Goal: Information Seeking & Learning: Find specific fact

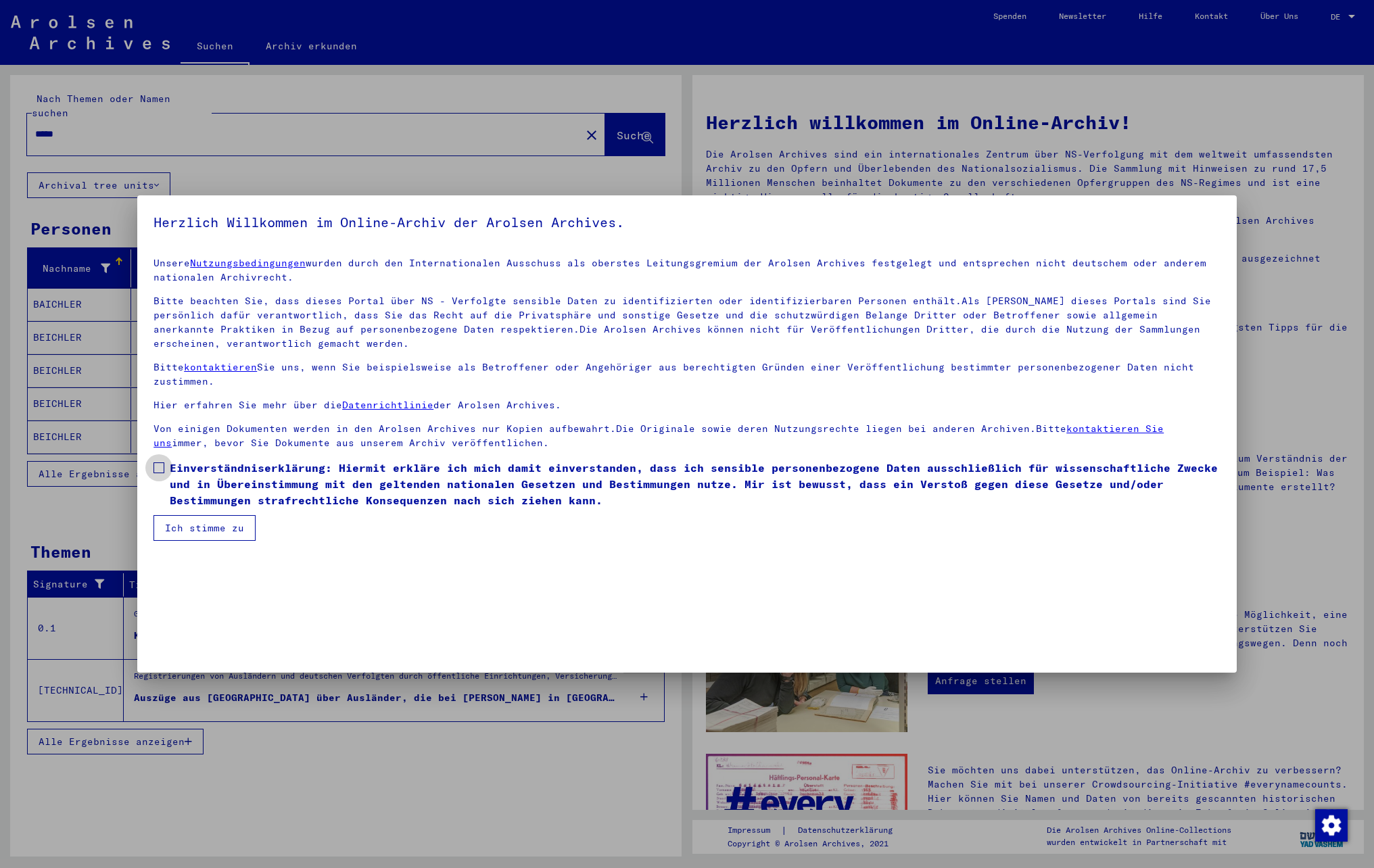
click at [215, 469] on span "Einverständniserklärung: Hiermit erkläre ich mich damit einverstanden, dass ich…" at bounding box center [694, 484] width 1051 height 49
click at [215, 529] on button "Ich stimme zu" at bounding box center [203, 528] width 102 height 26
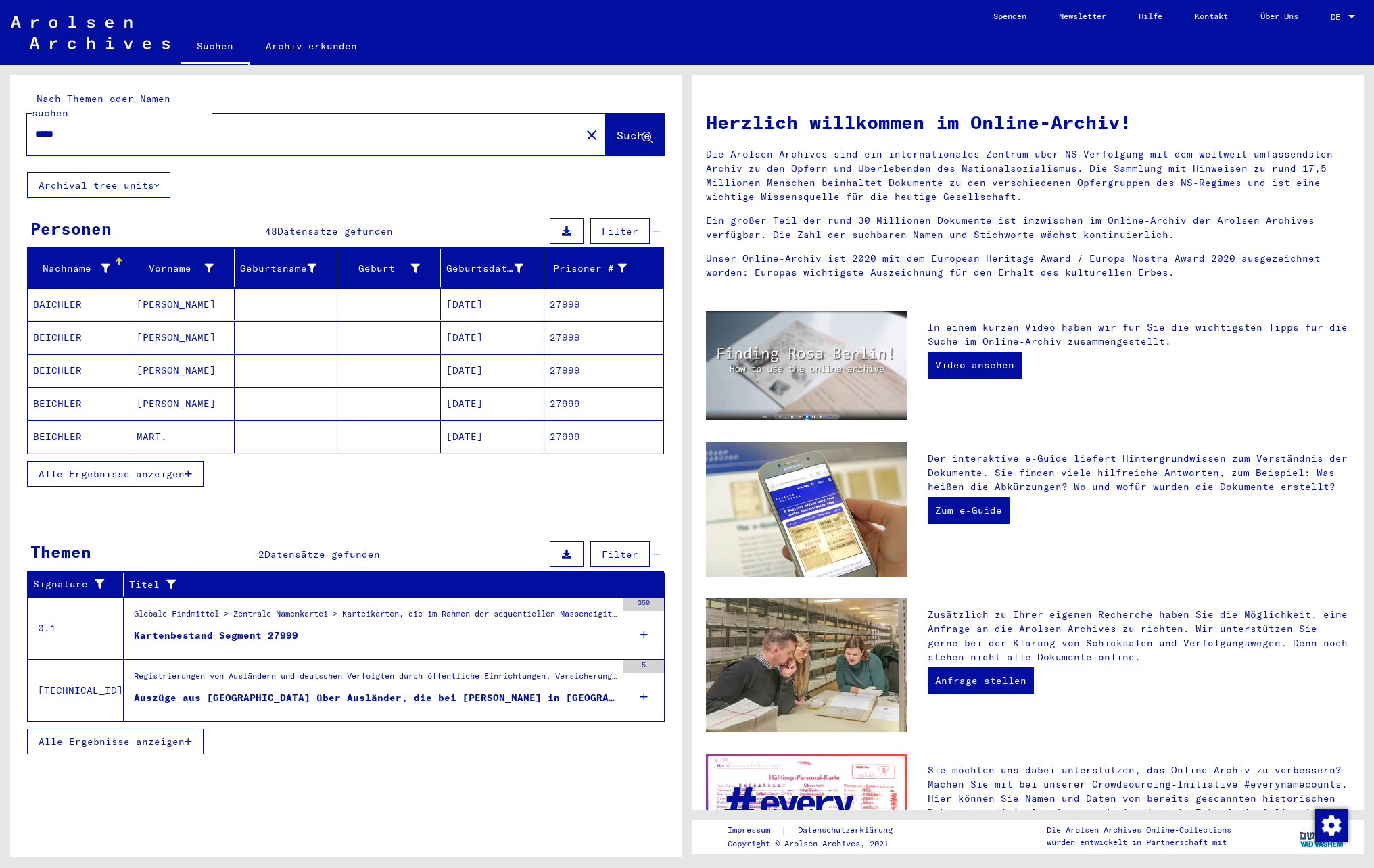
click at [131, 472] on span "Alle Ergebnisse anzeigen" at bounding box center [112, 475] width 146 height 13
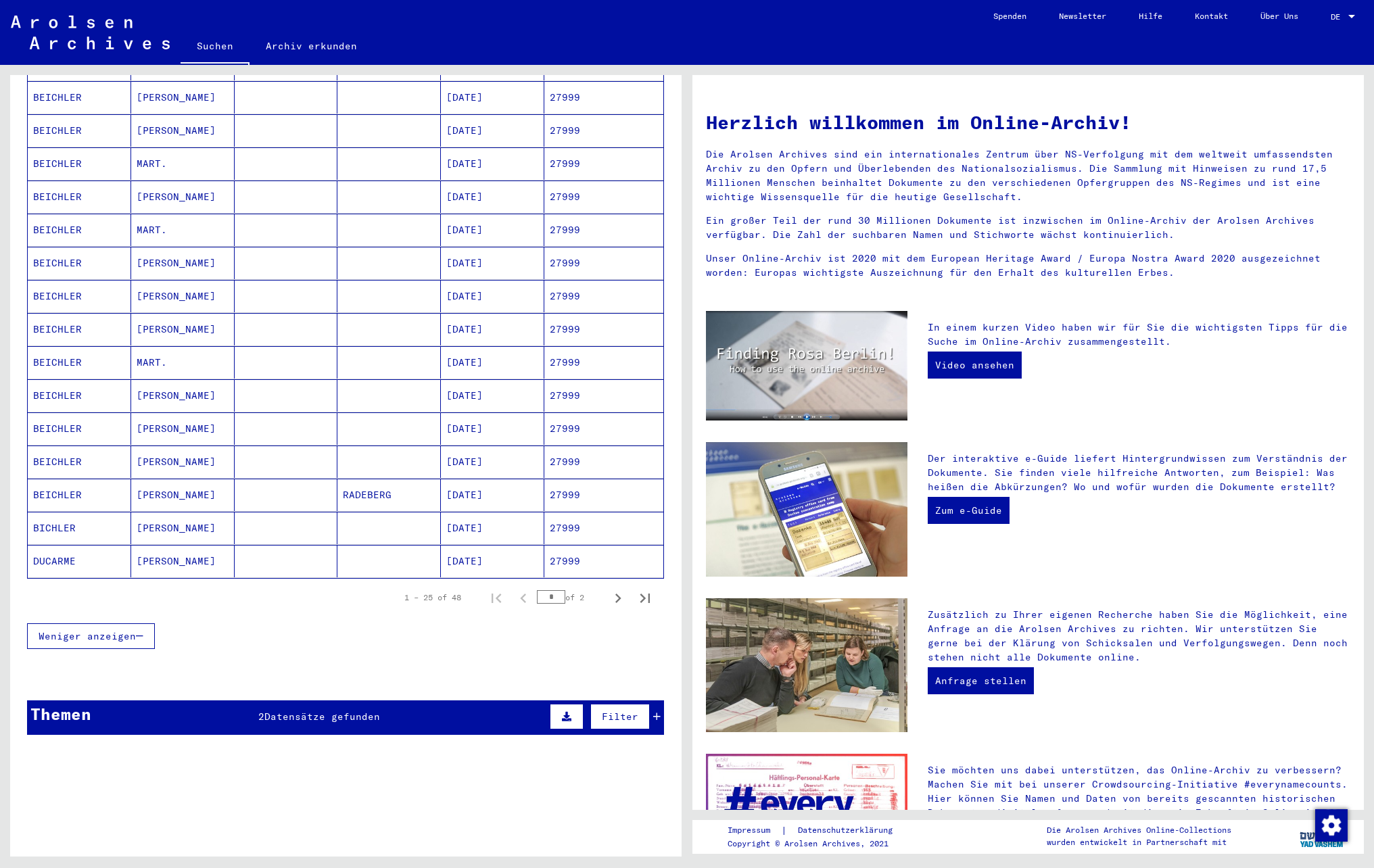
scroll to position [606, 0]
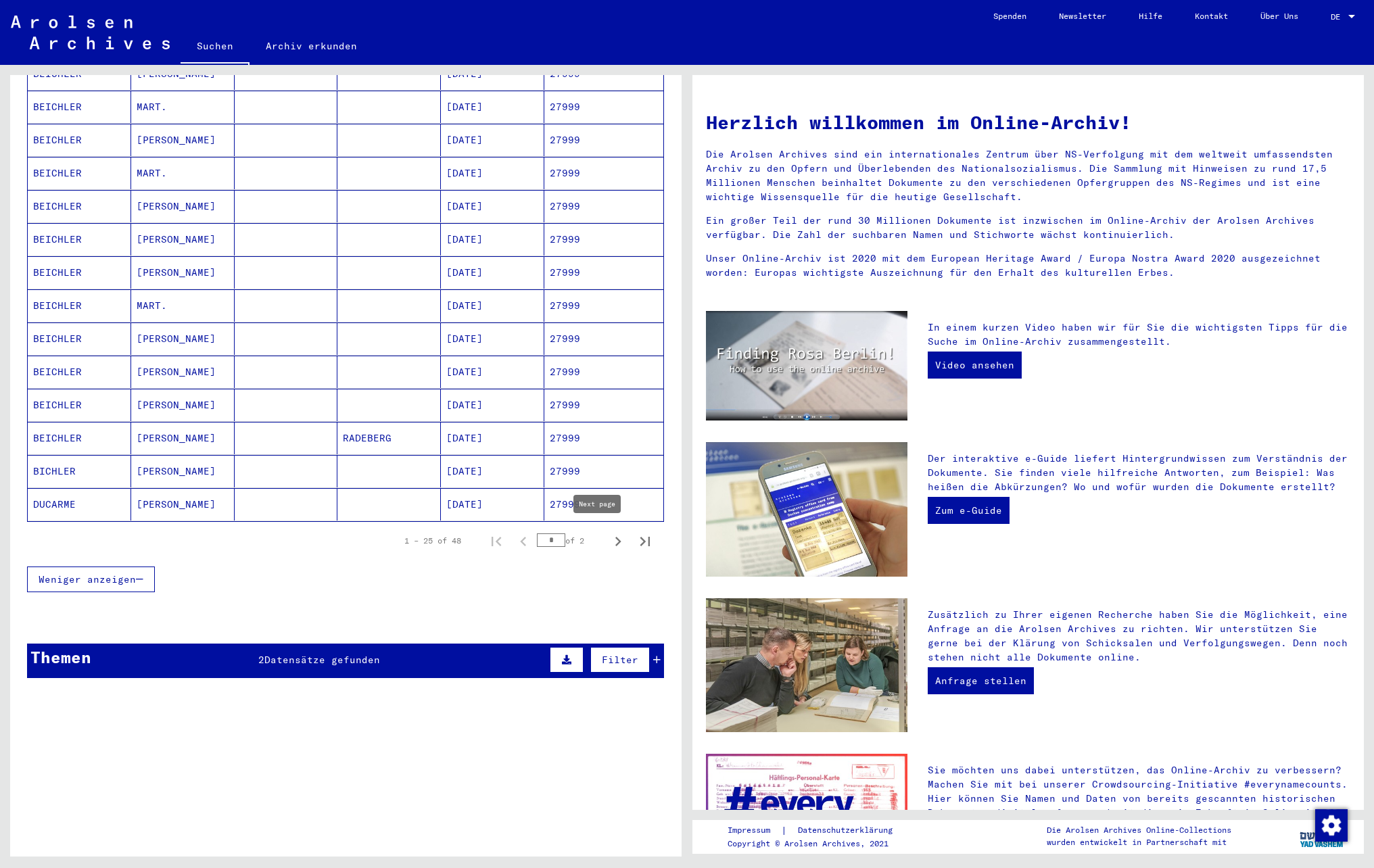
click at [609, 537] on icon "Next page" at bounding box center [618, 541] width 19 height 19
type input "*"
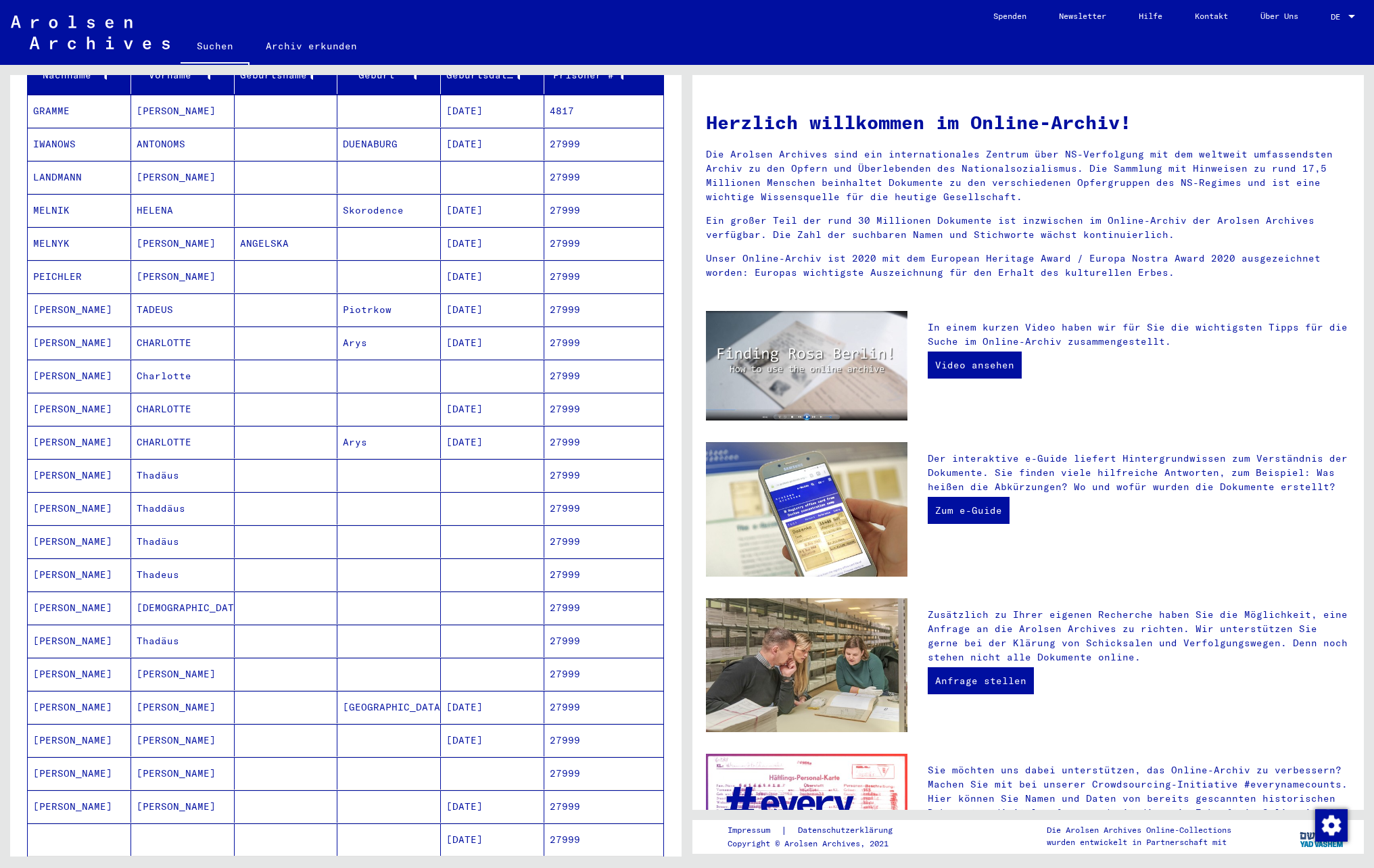
scroll to position [132, 0]
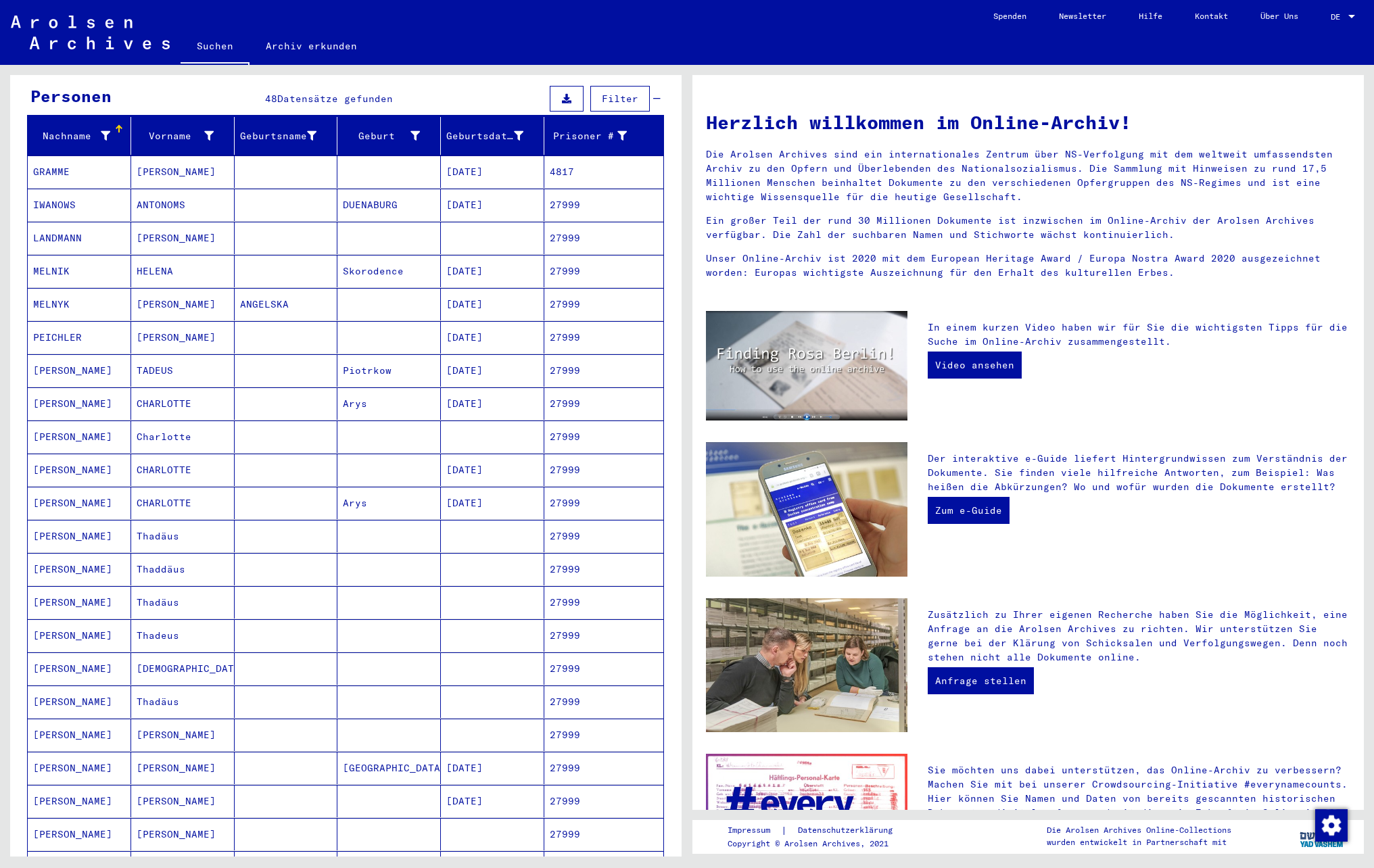
click at [251, 226] on mat-cell at bounding box center [286, 238] width 104 height 32
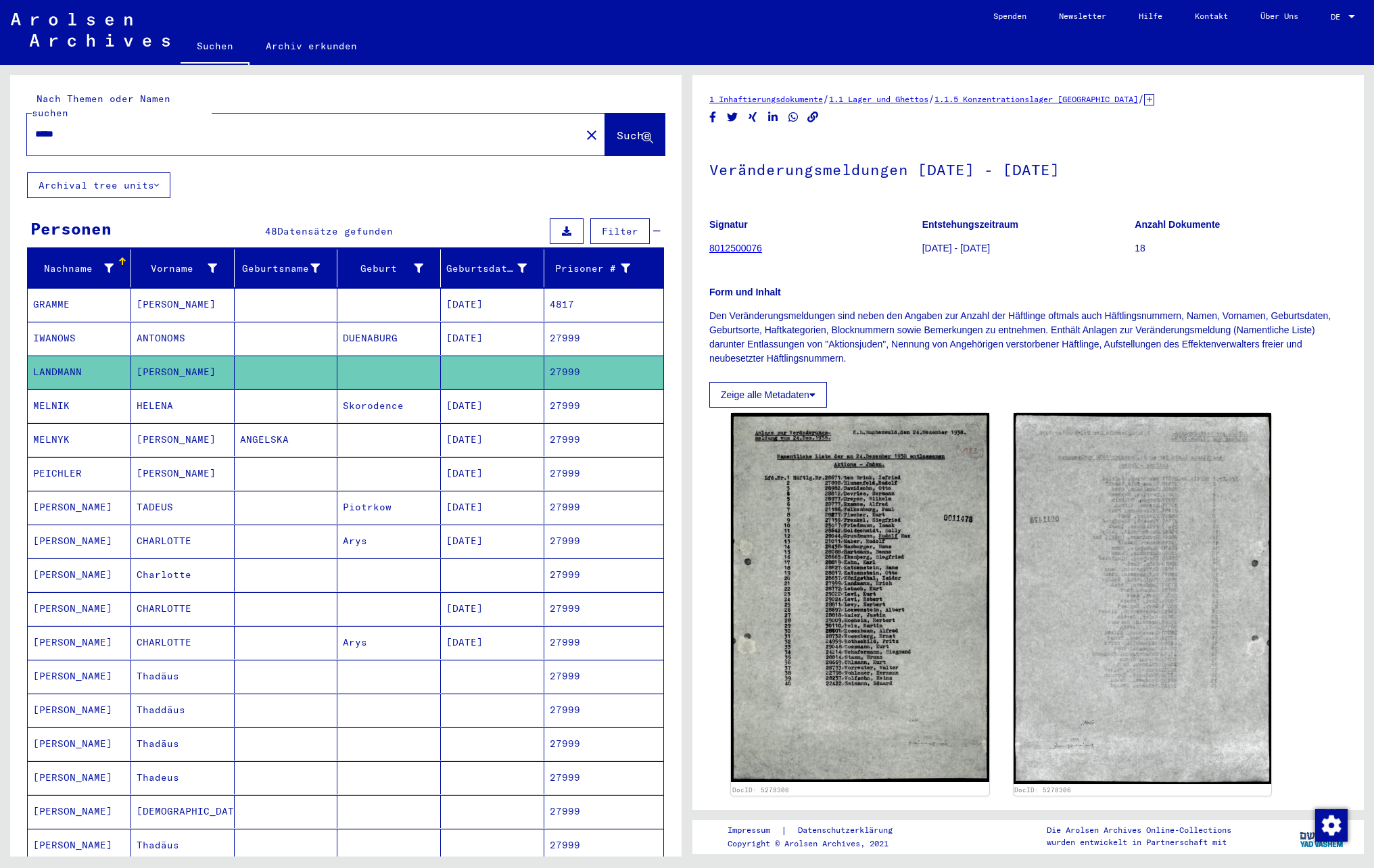
drag, startPoint x: 70, startPoint y: 118, endPoint x: -5, endPoint y: 107, distance: 75.8
click at [0, 107] on html "Suchen Archiv erkunden Spenden Newsletter Hilfe Kontakt Über Uns Suchen Archiv …" at bounding box center [687, 434] width 1374 height 868
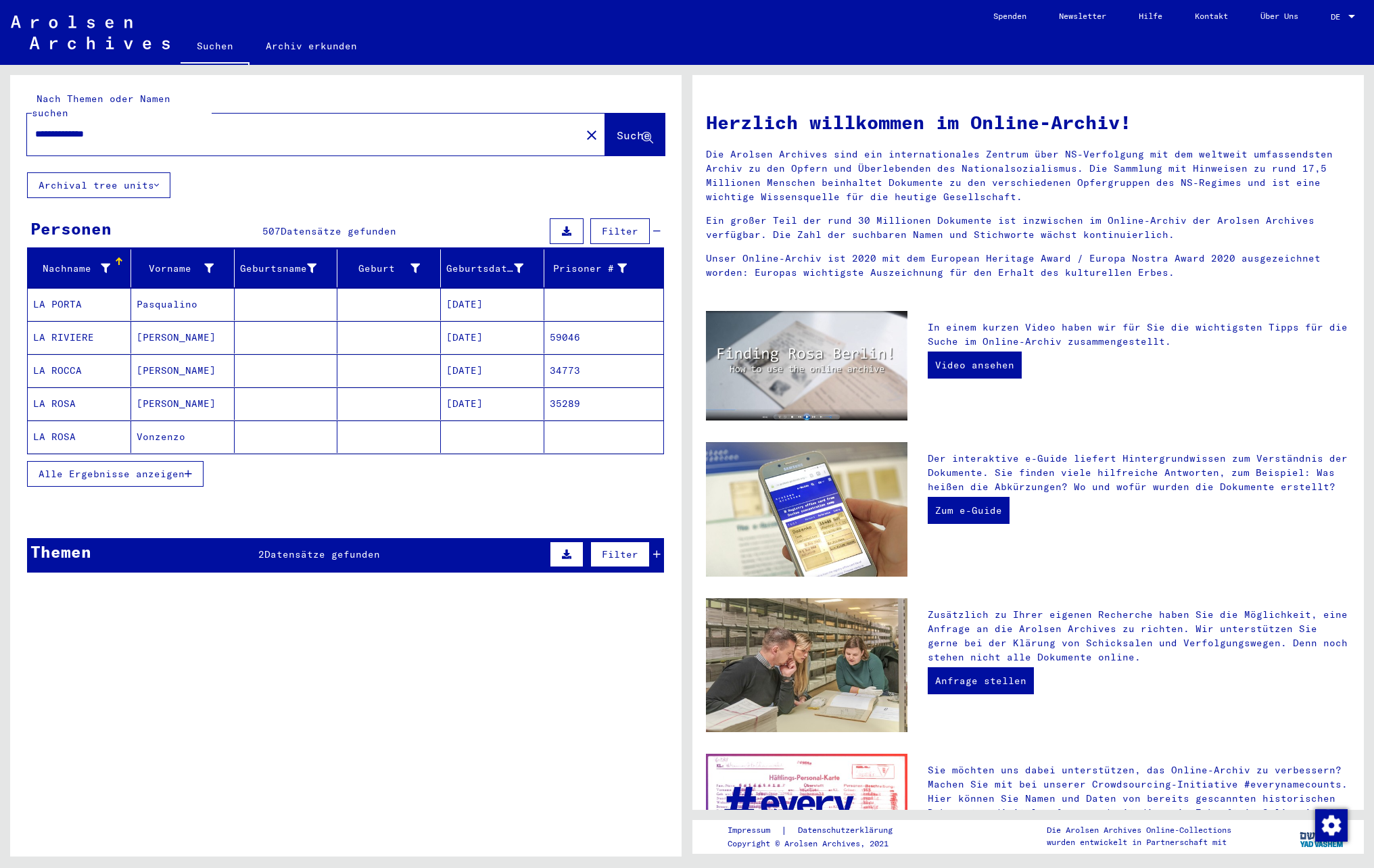
click at [86, 472] on span "Alle Ergebnisse anzeigen" at bounding box center [112, 475] width 146 height 13
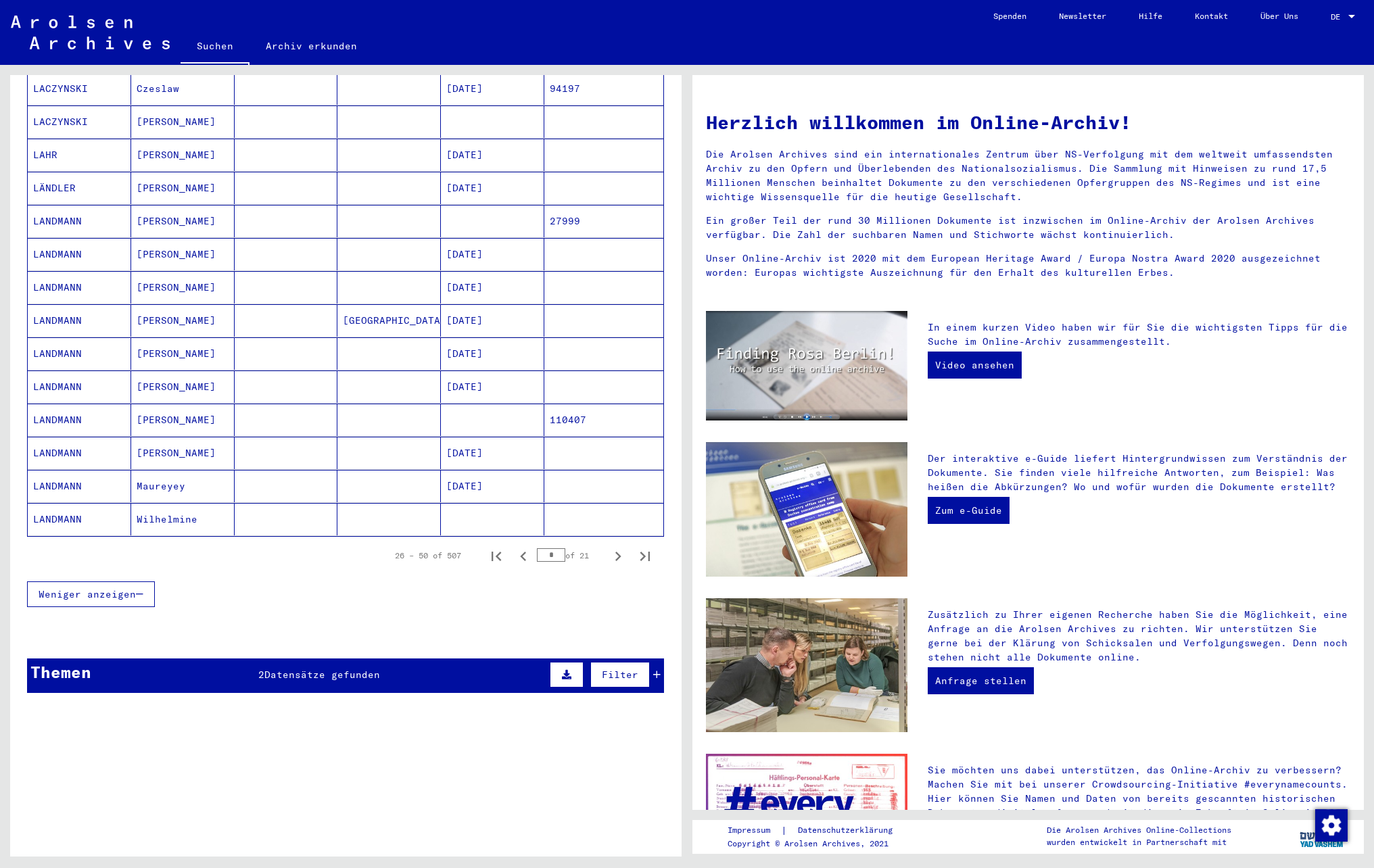
scroll to position [606, 0]
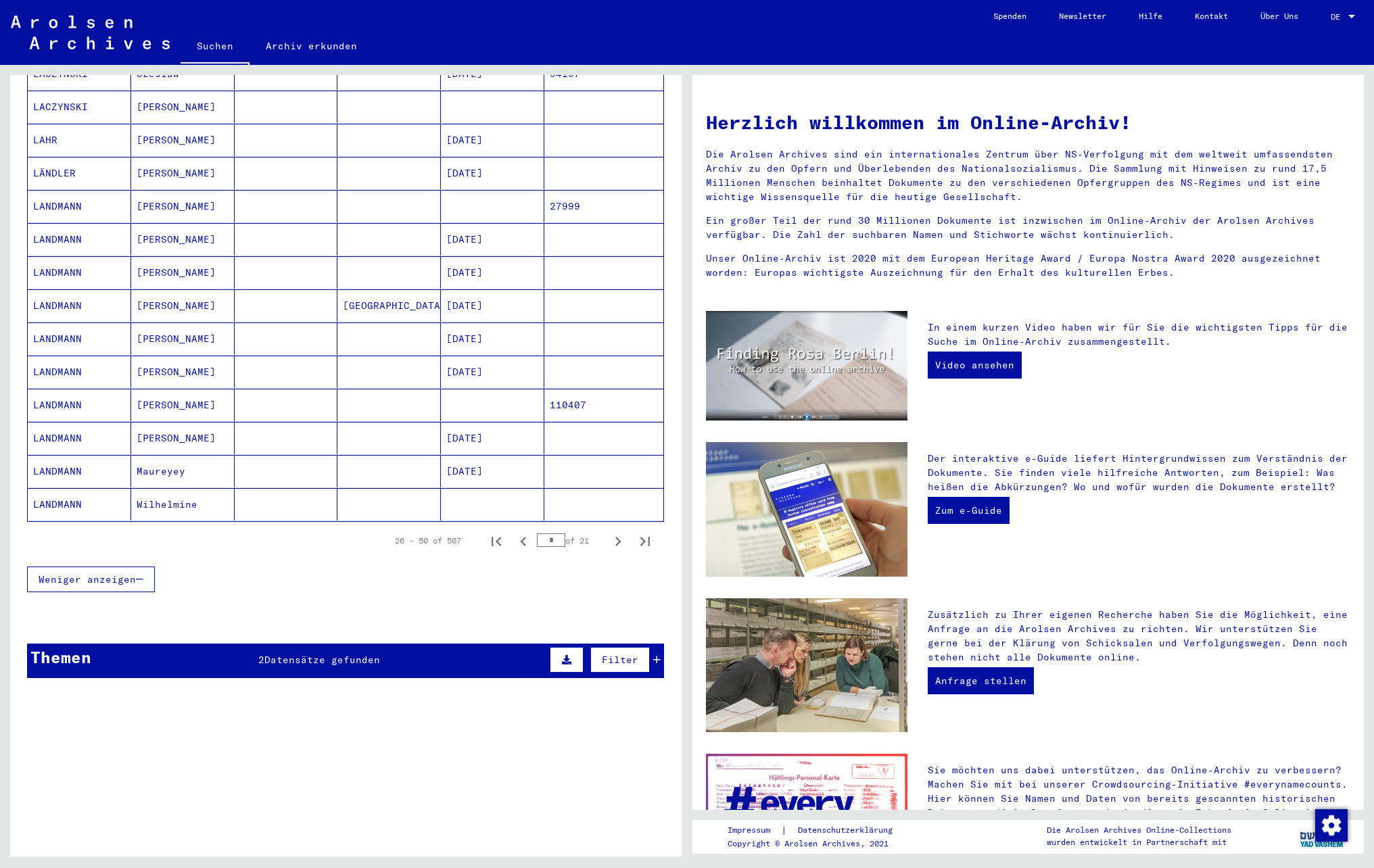
click at [176, 330] on mat-cell "[PERSON_NAME]" at bounding box center [183, 339] width 104 height 32
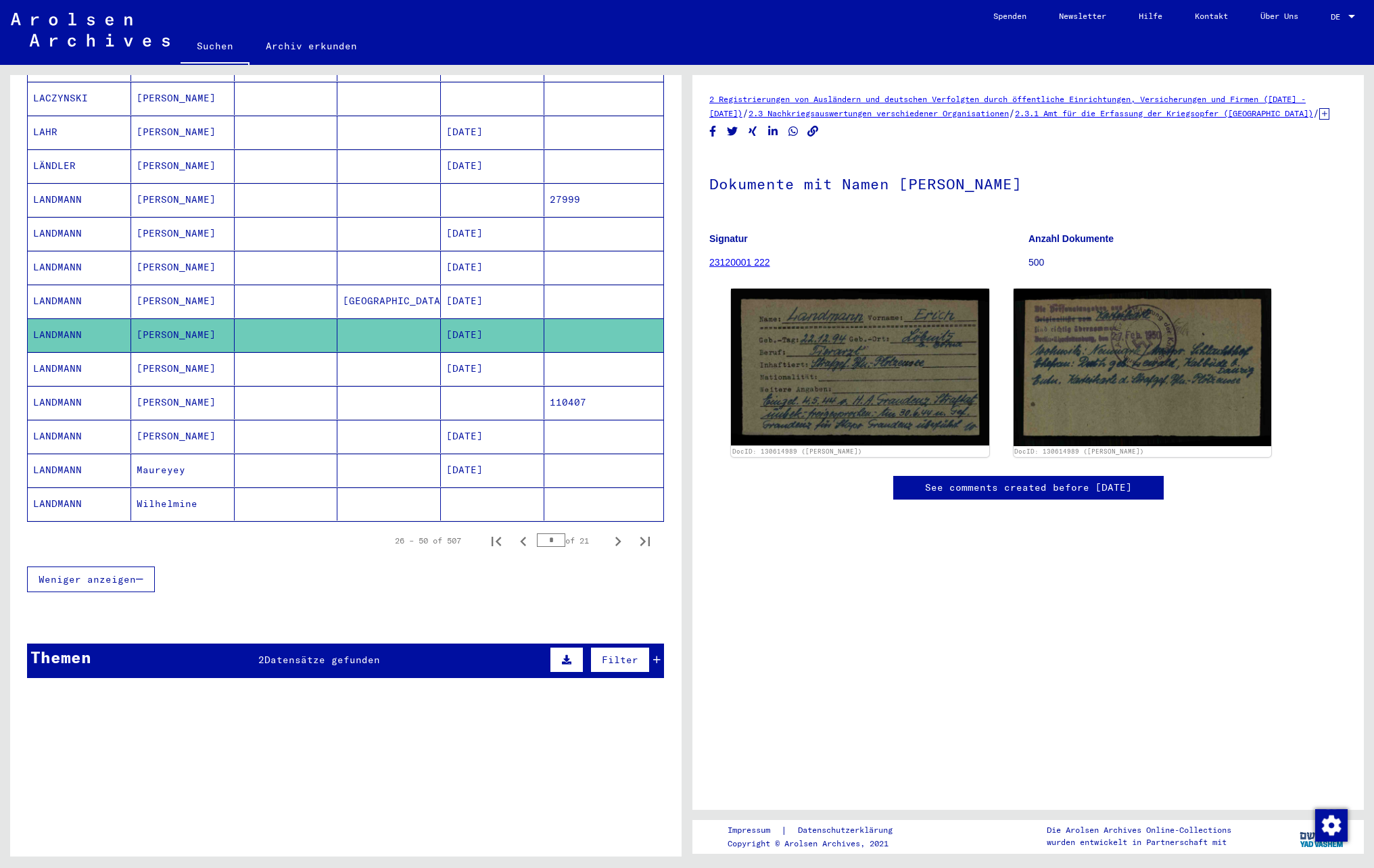
click at [185, 240] on mat-cell "[PERSON_NAME]" at bounding box center [183, 233] width 104 height 33
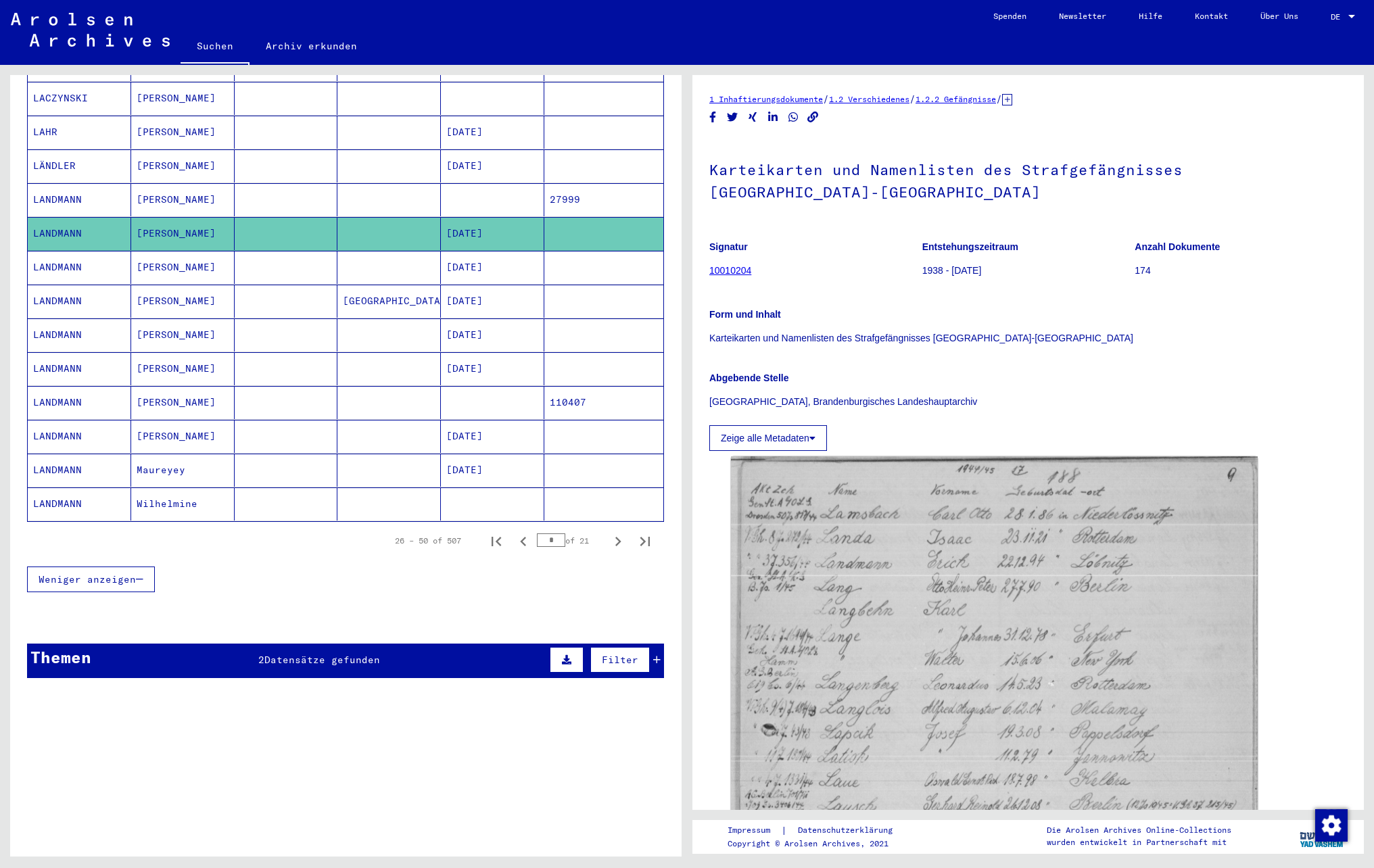
click at [186, 270] on mat-cell "[PERSON_NAME]" at bounding box center [183, 267] width 104 height 33
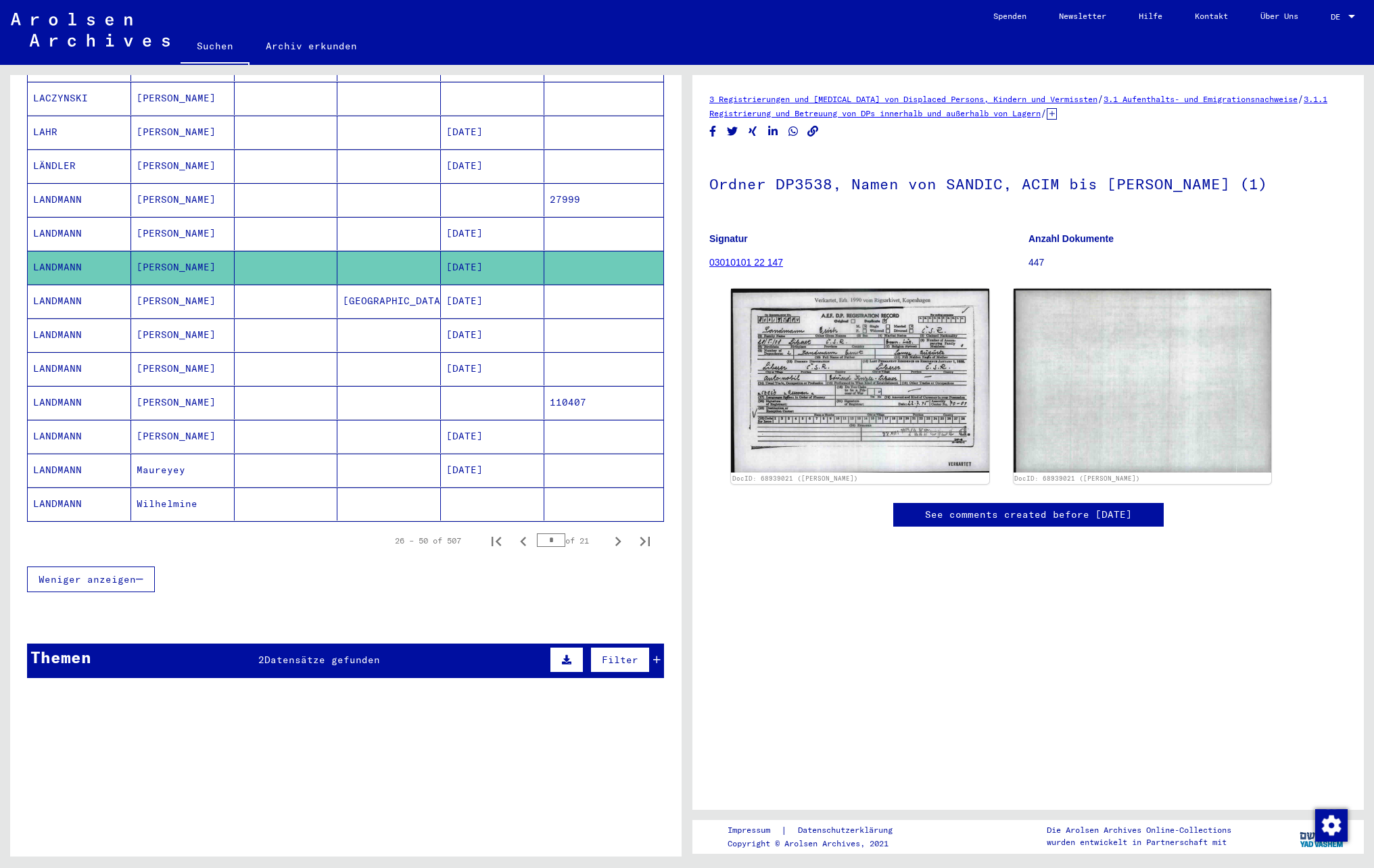
click at [256, 305] on mat-cell at bounding box center [286, 301] width 104 height 33
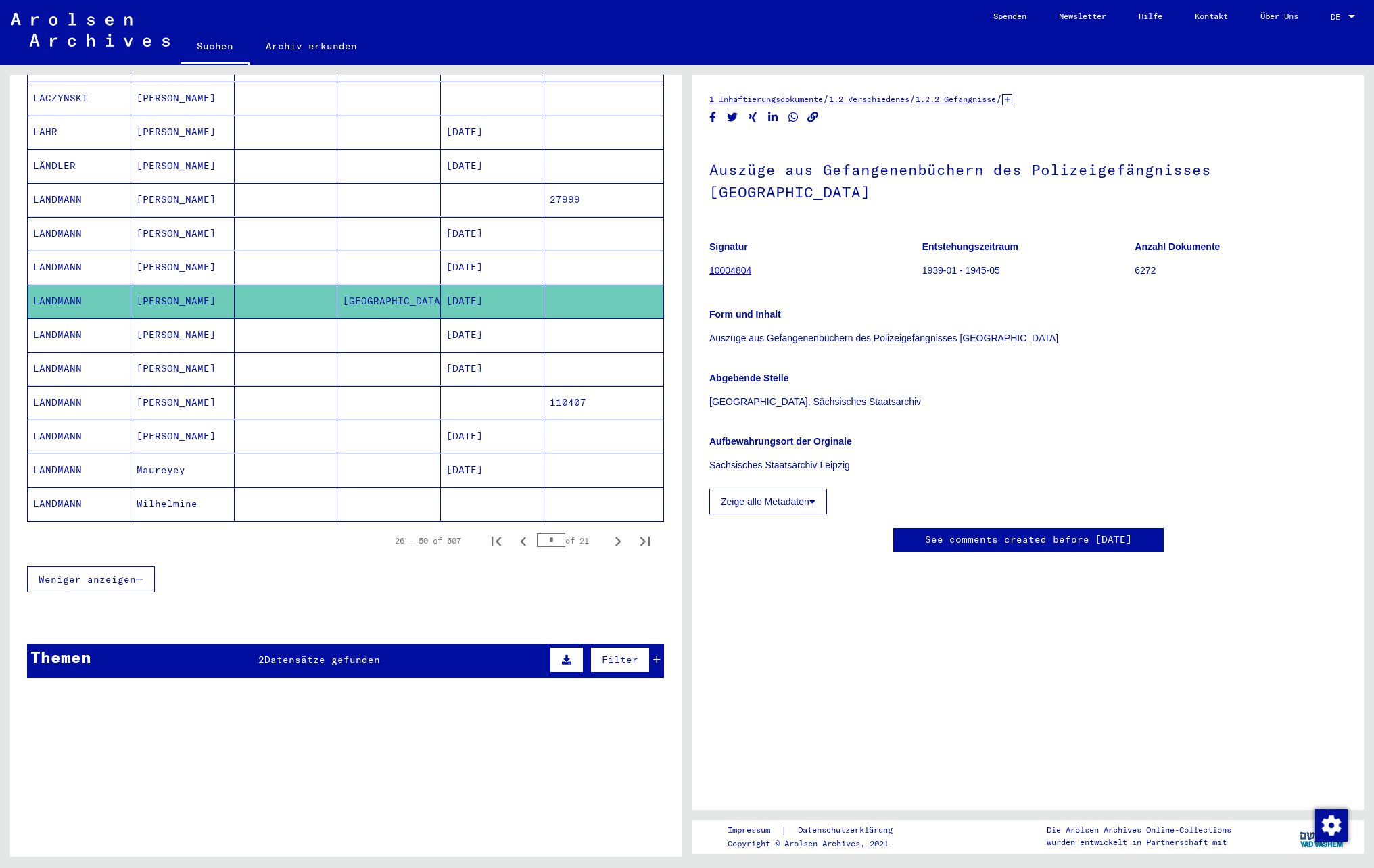
click at [264, 337] on mat-cell at bounding box center [286, 335] width 104 height 33
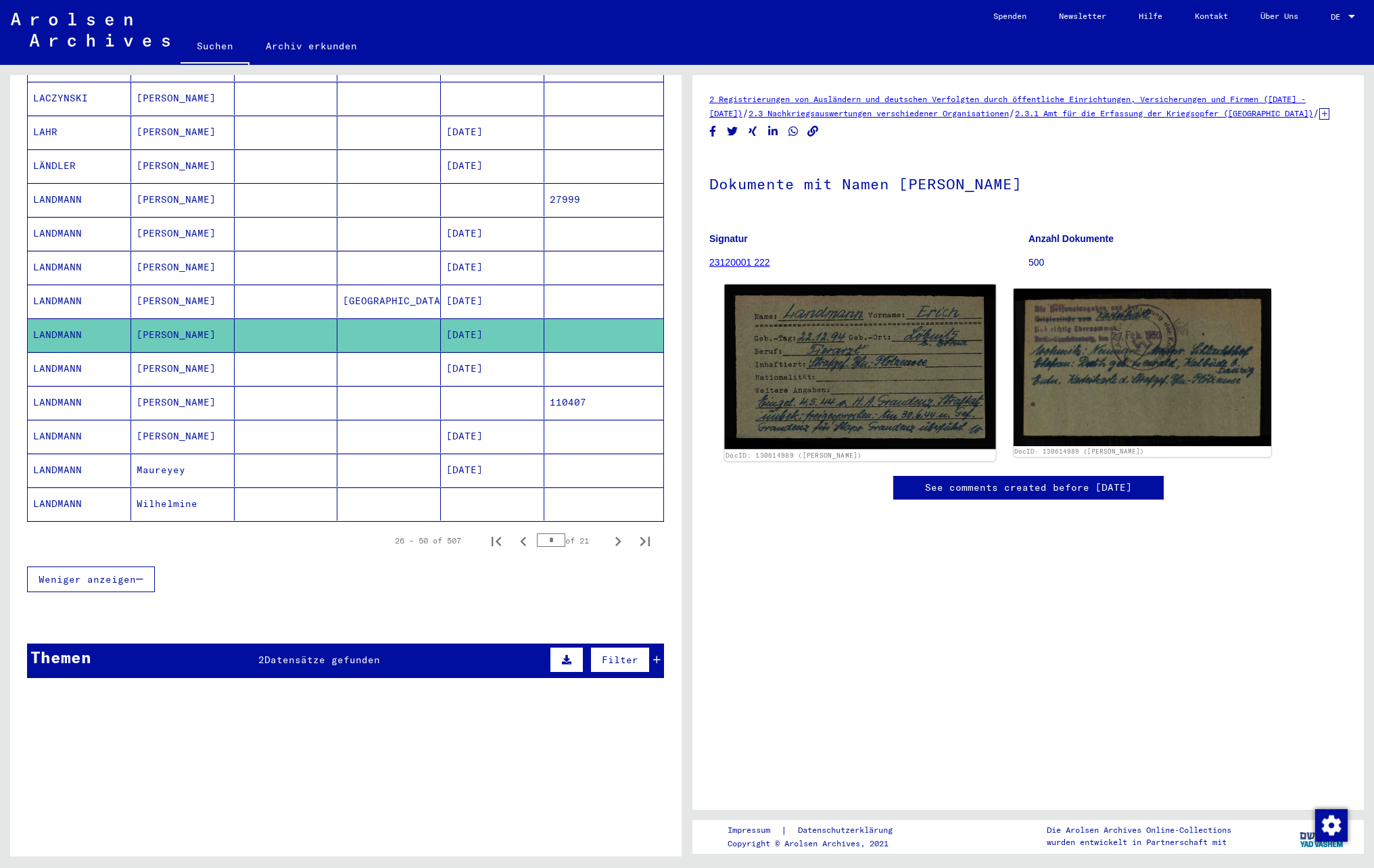
click at [768, 378] on img at bounding box center [859, 366] width 271 height 165
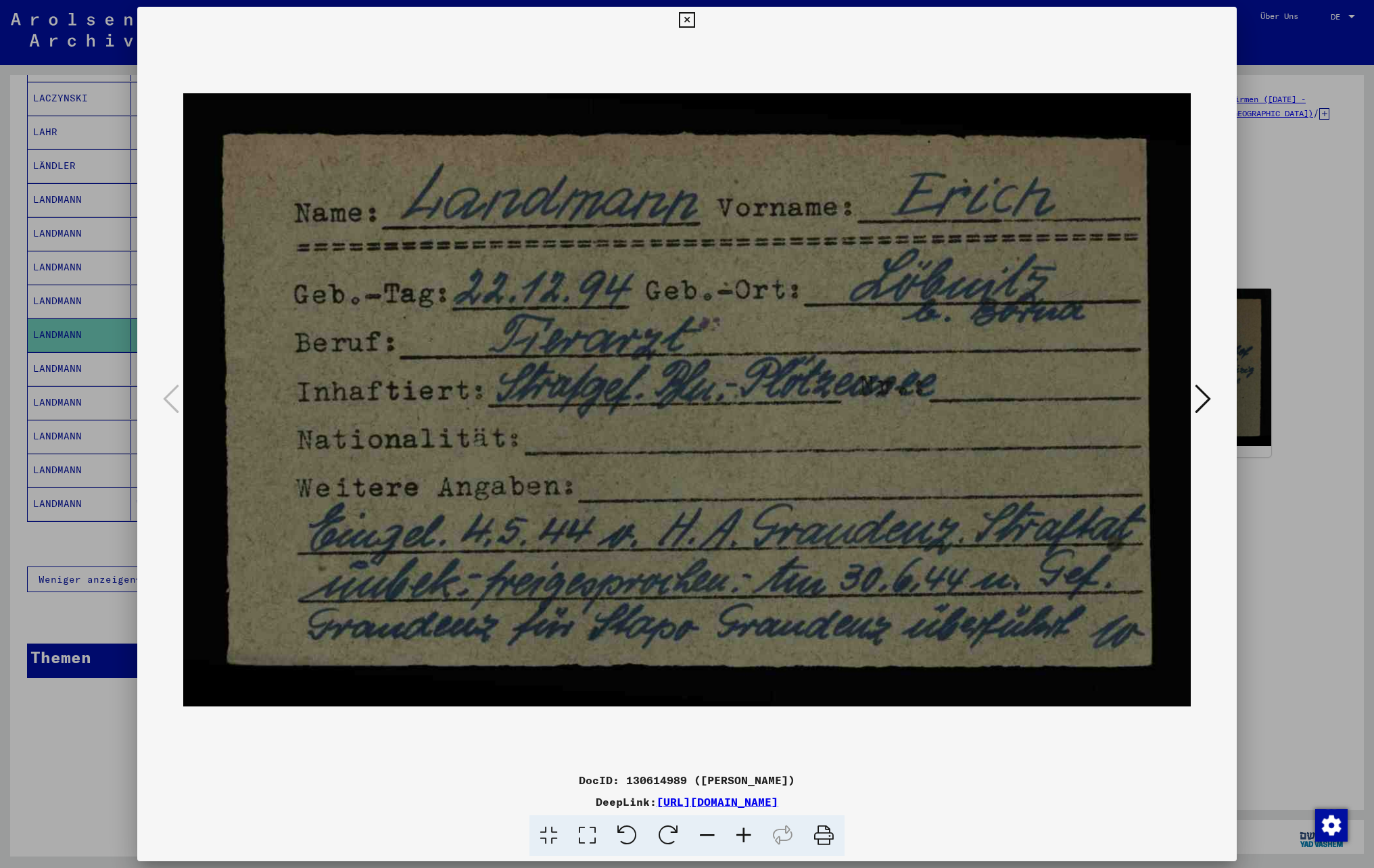
click at [1200, 400] on icon at bounding box center [1203, 399] width 16 height 32
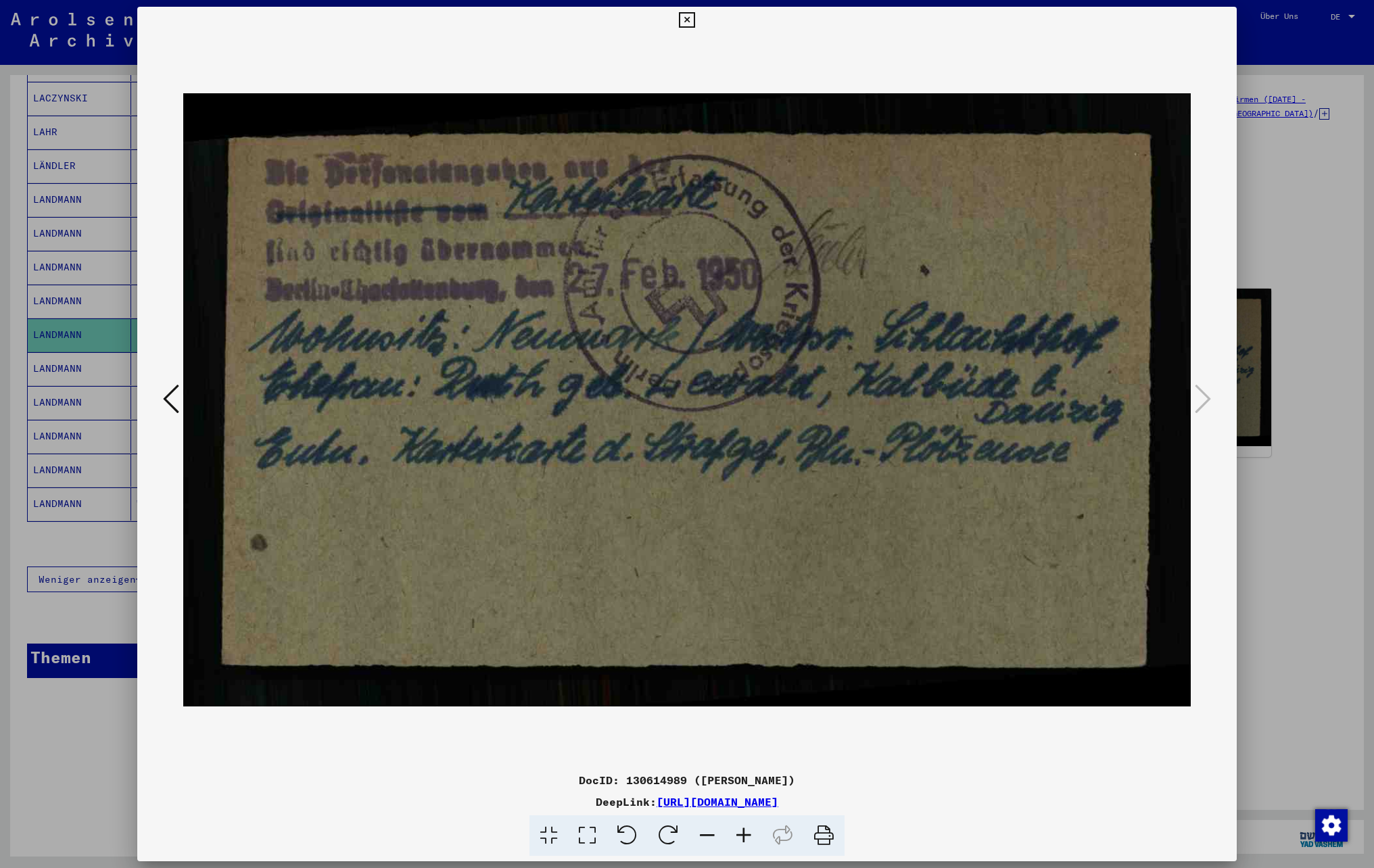
click at [170, 399] on icon at bounding box center [171, 399] width 16 height 32
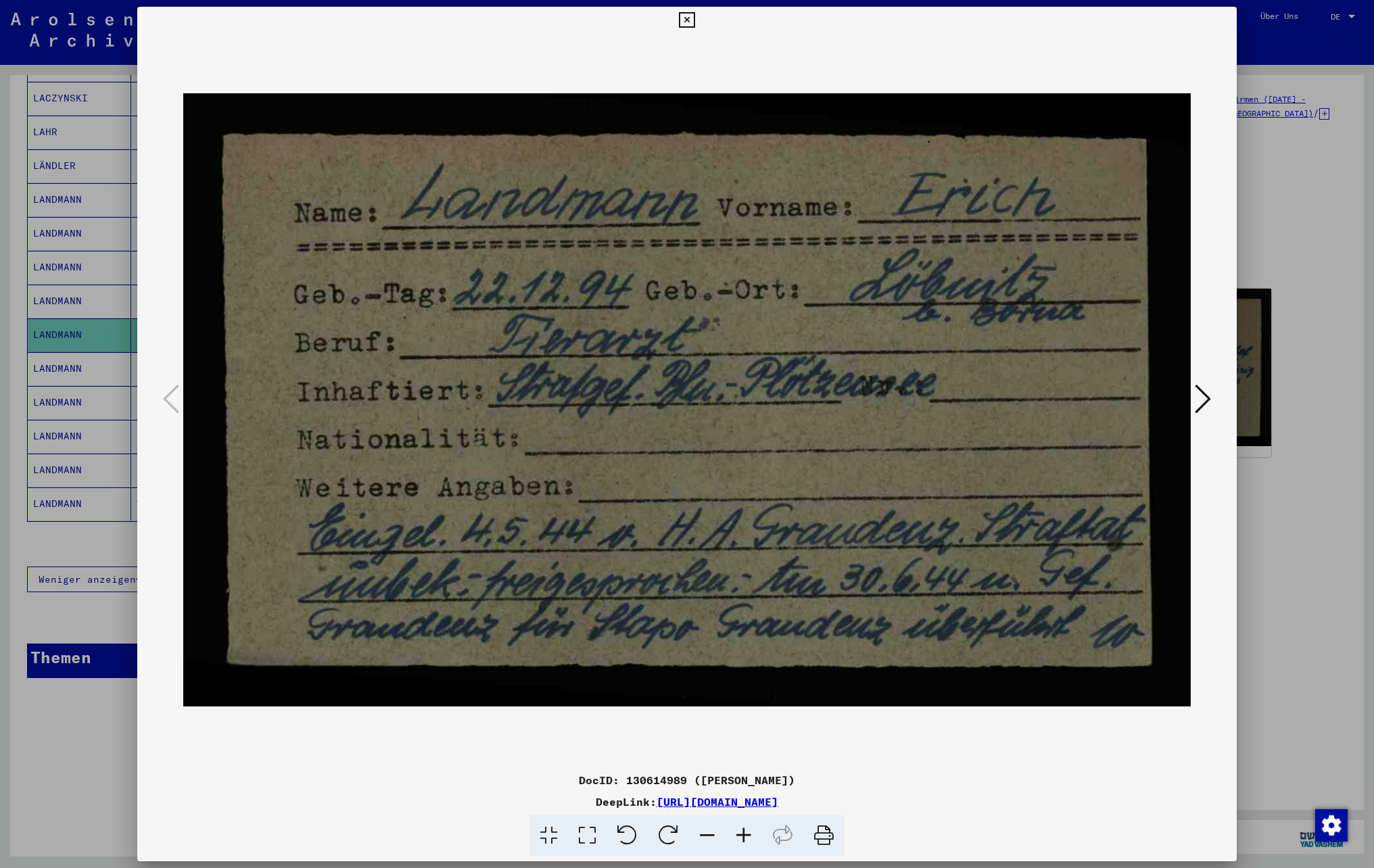
click at [688, 19] on icon at bounding box center [686, 21] width 15 height 16
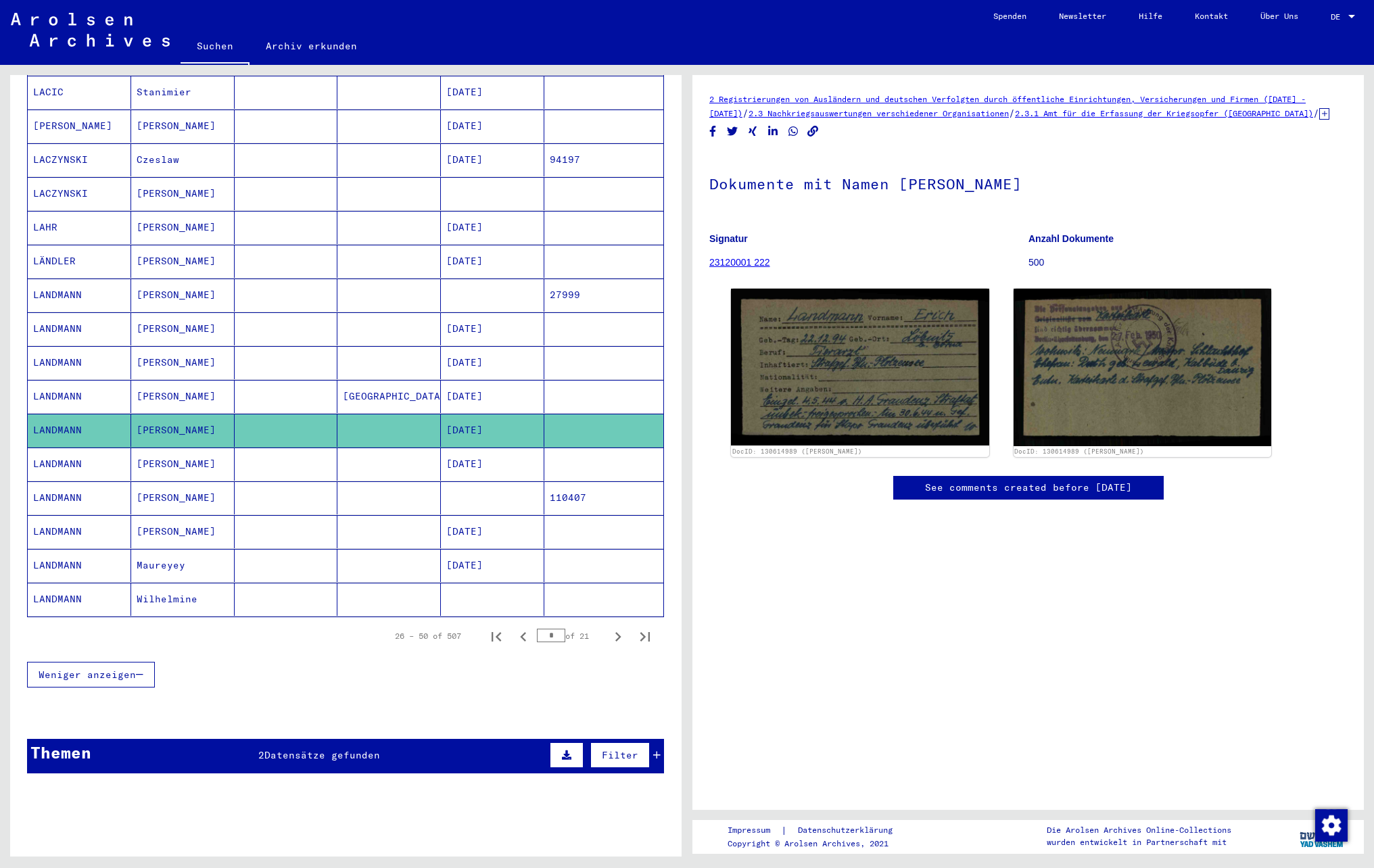
scroll to position [485, 0]
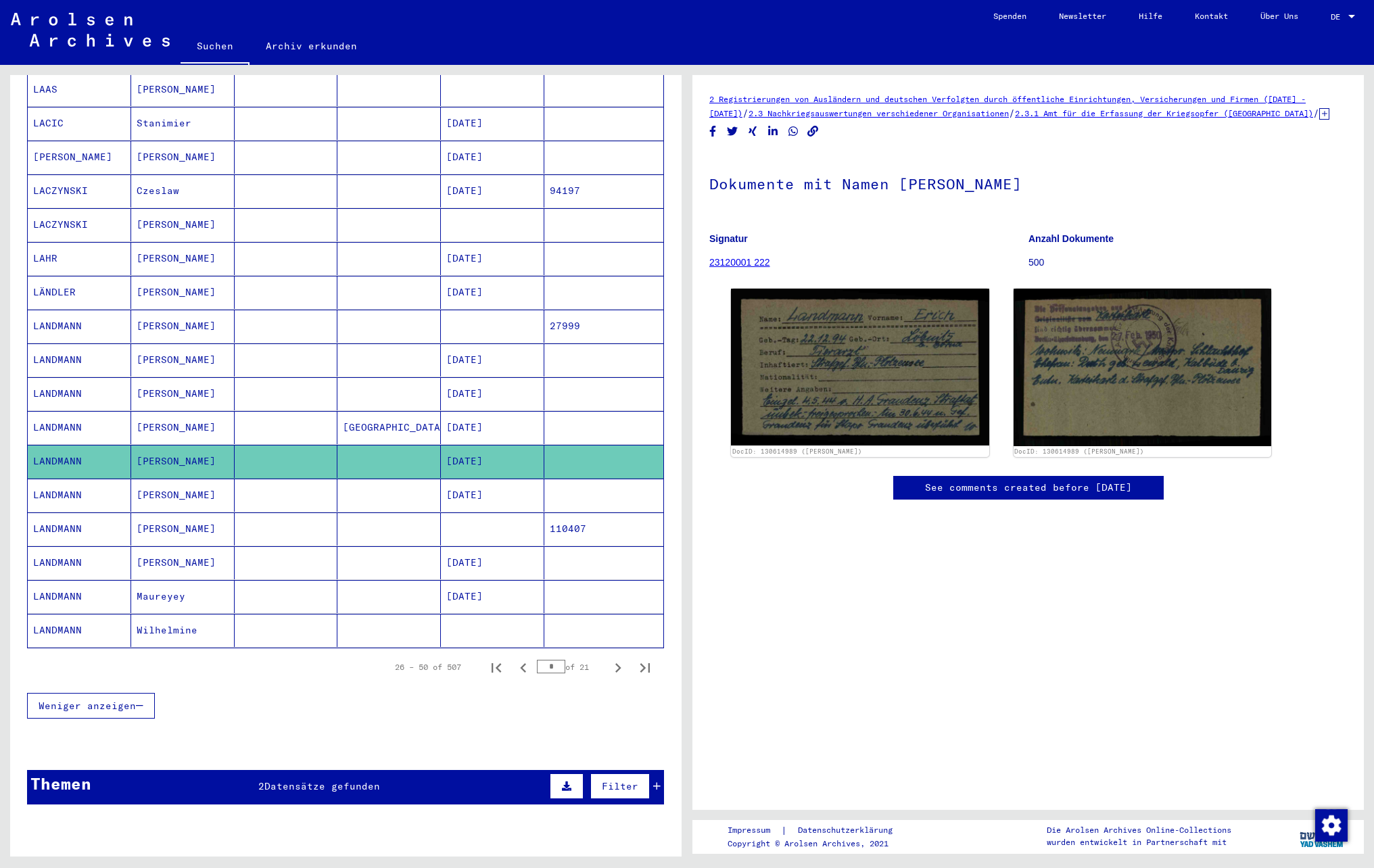
click at [285, 365] on mat-cell at bounding box center [286, 359] width 104 height 33
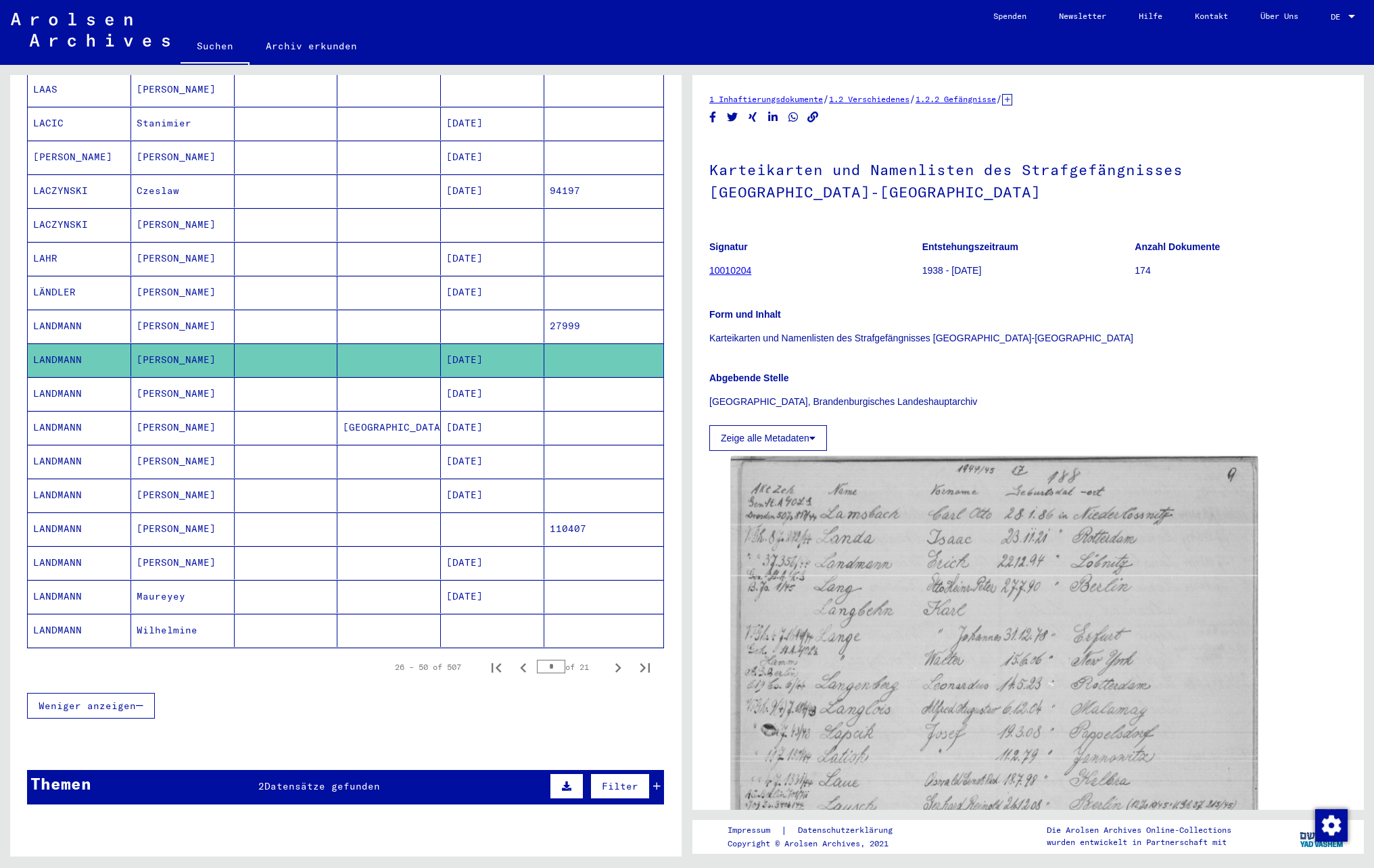
click at [294, 410] on mat-cell at bounding box center [286, 393] width 104 height 33
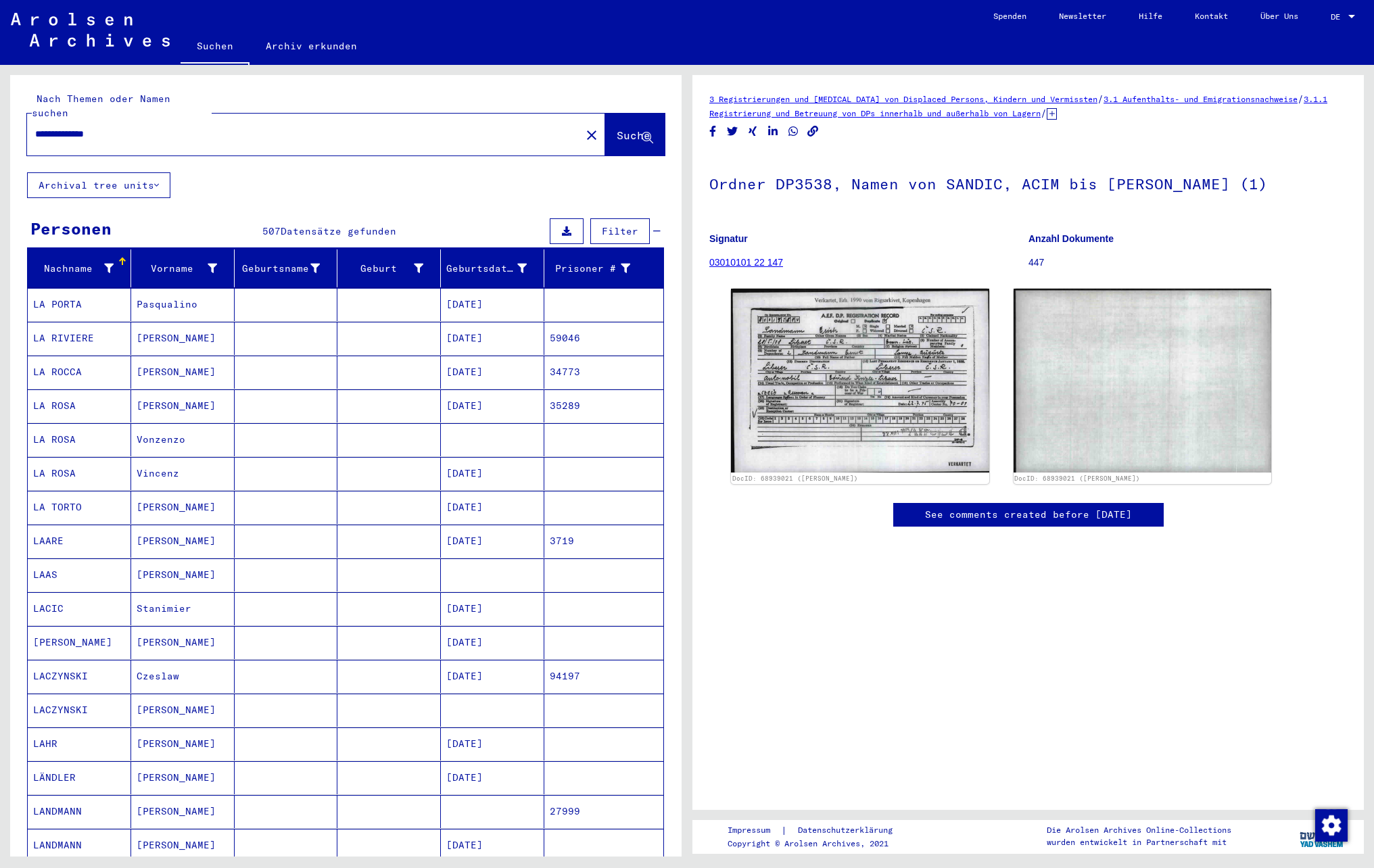
drag, startPoint x: 161, startPoint y: 119, endPoint x: -5, endPoint y: 127, distance: 166.2
click at [0, 127] on html "**********" at bounding box center [687, 434] width 1374 height 868
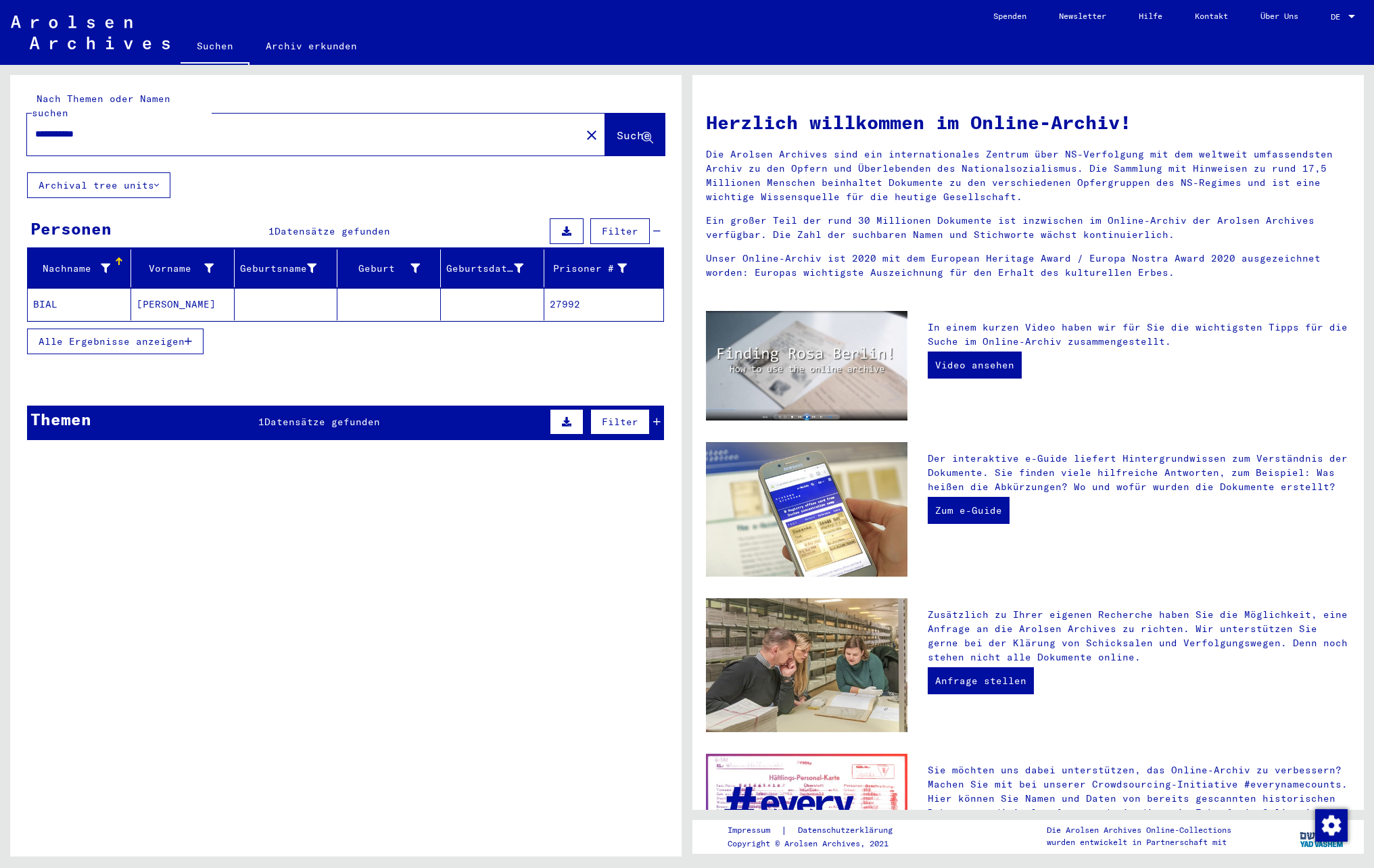
click at [165, 300] on mat-cell "[PERSON_NAME]" at bounding box center [183, 304] width 104 height 32
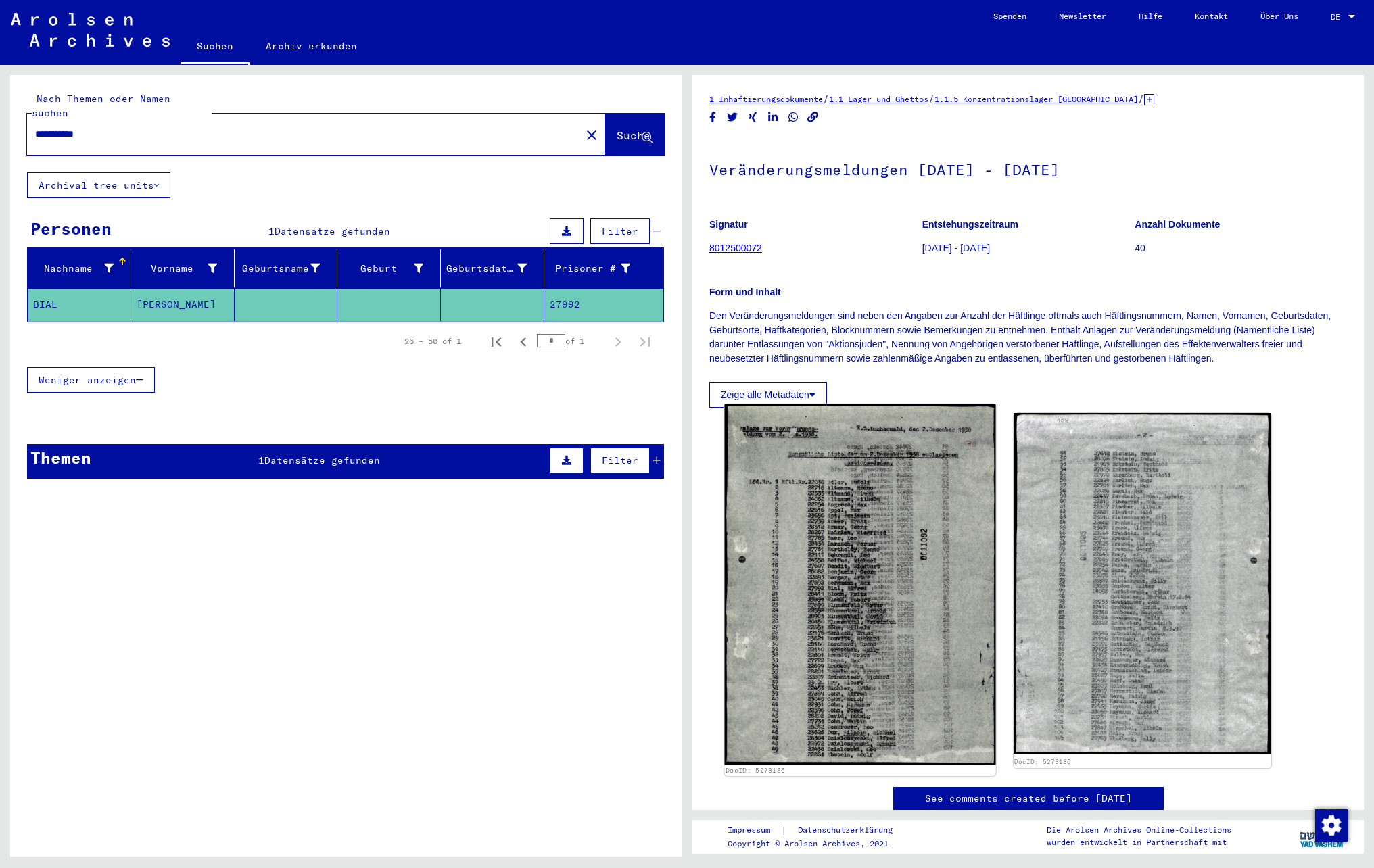
click at [865, 601] on img at bounding box center [859, 584] width 271 height 360
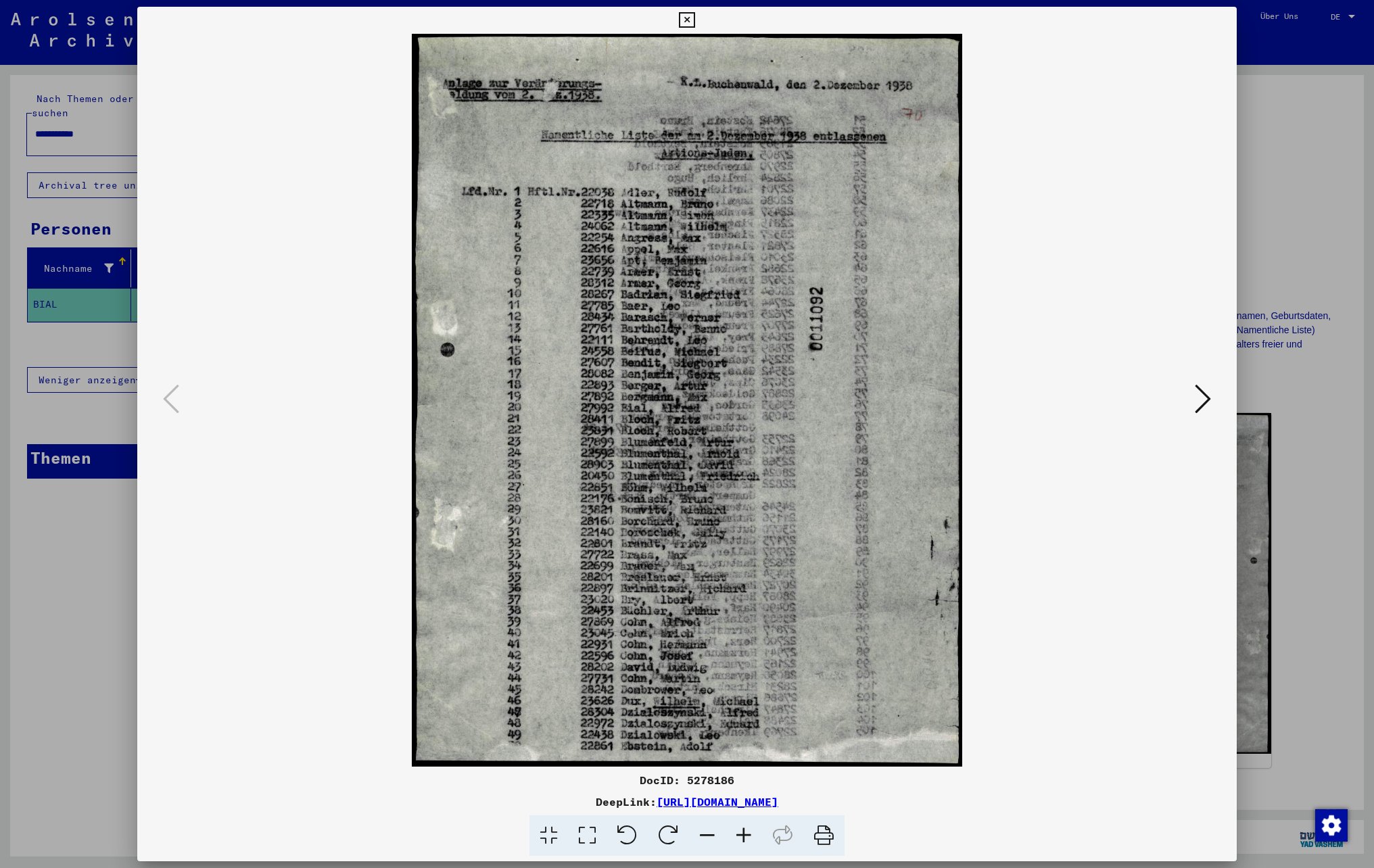
click at [746, 831] on icon at bounding box center [744, 836] width 37 height 41
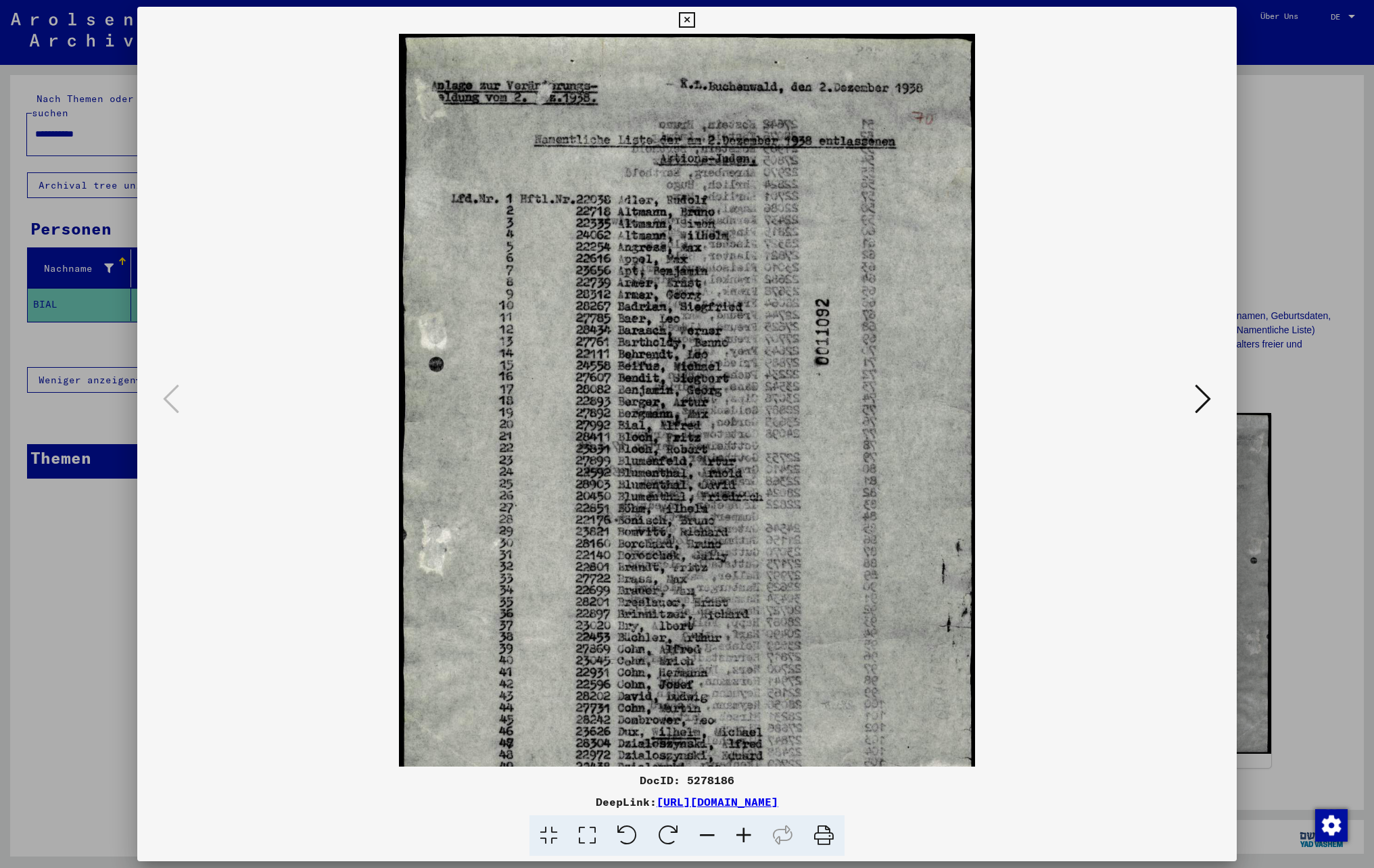
click at [746, 831] on icon at bounding box center [744, 836] width 37 height 41
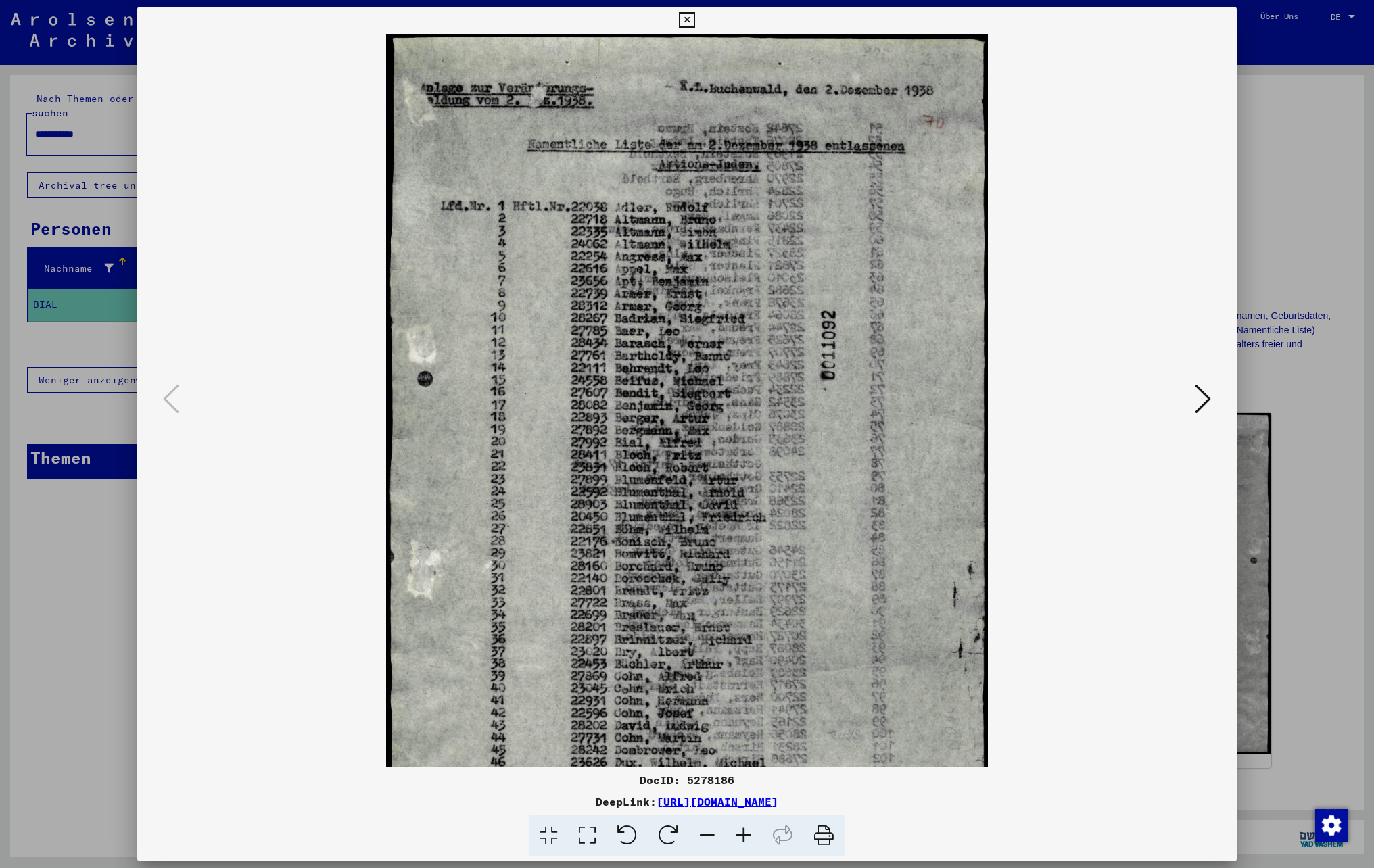
click at [746, 831] on icon at bounding box center [744, 836] width 37 height 41
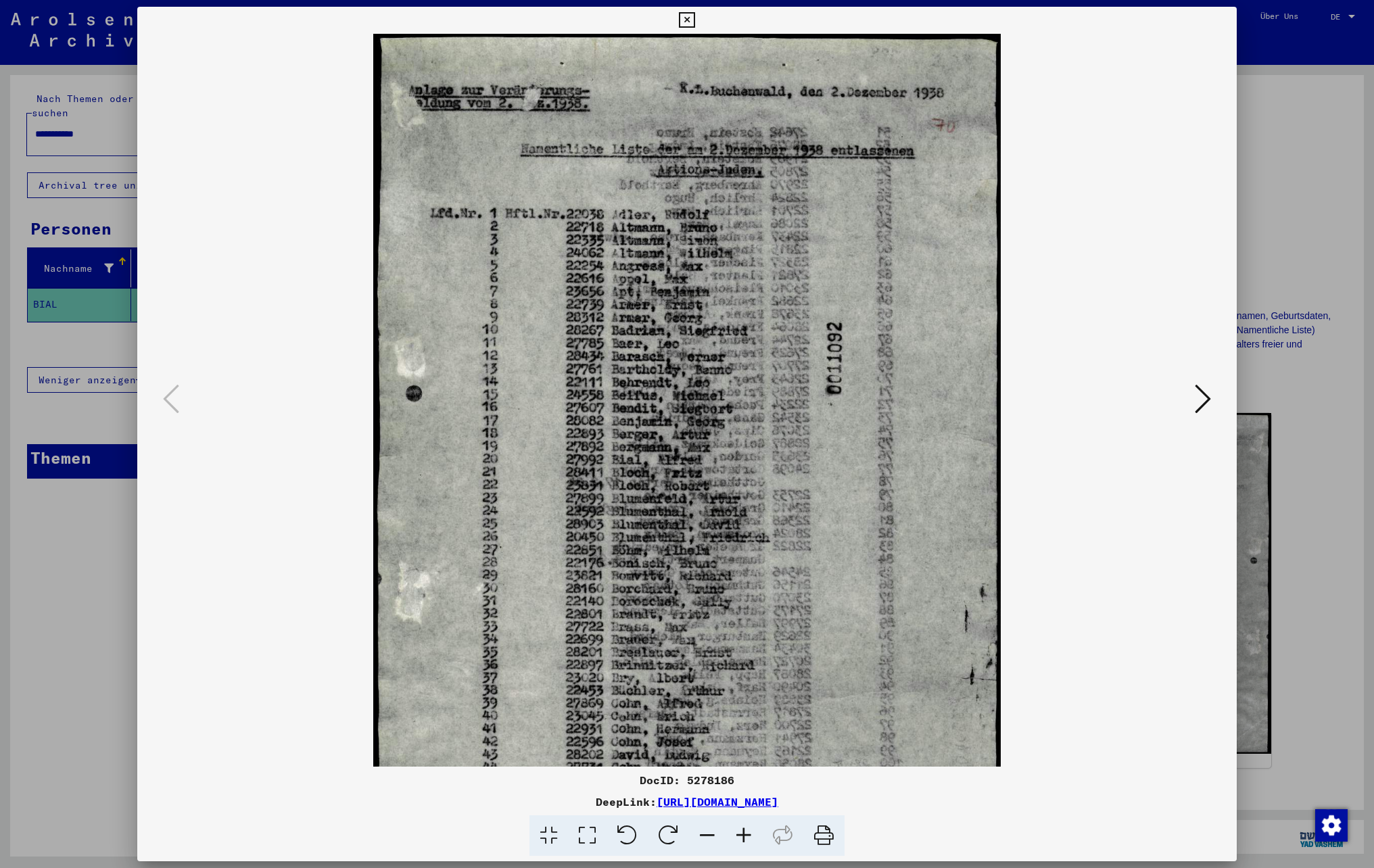
click at [746, 831] on icon at bounding box center [744, 836] width 37 height 41
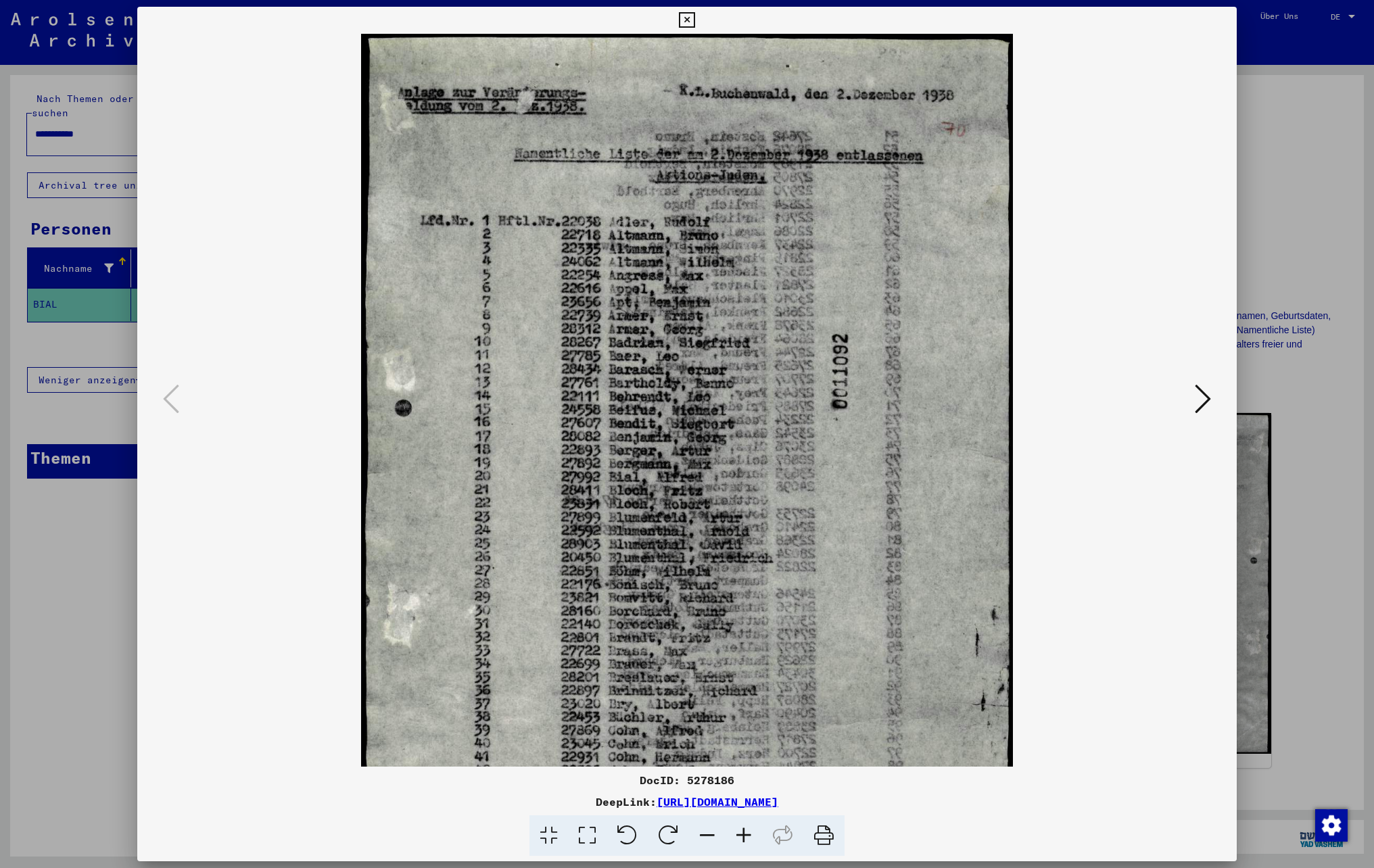
click at [746, 831] on icon at bounding box center [744, 836] width 37 height 41
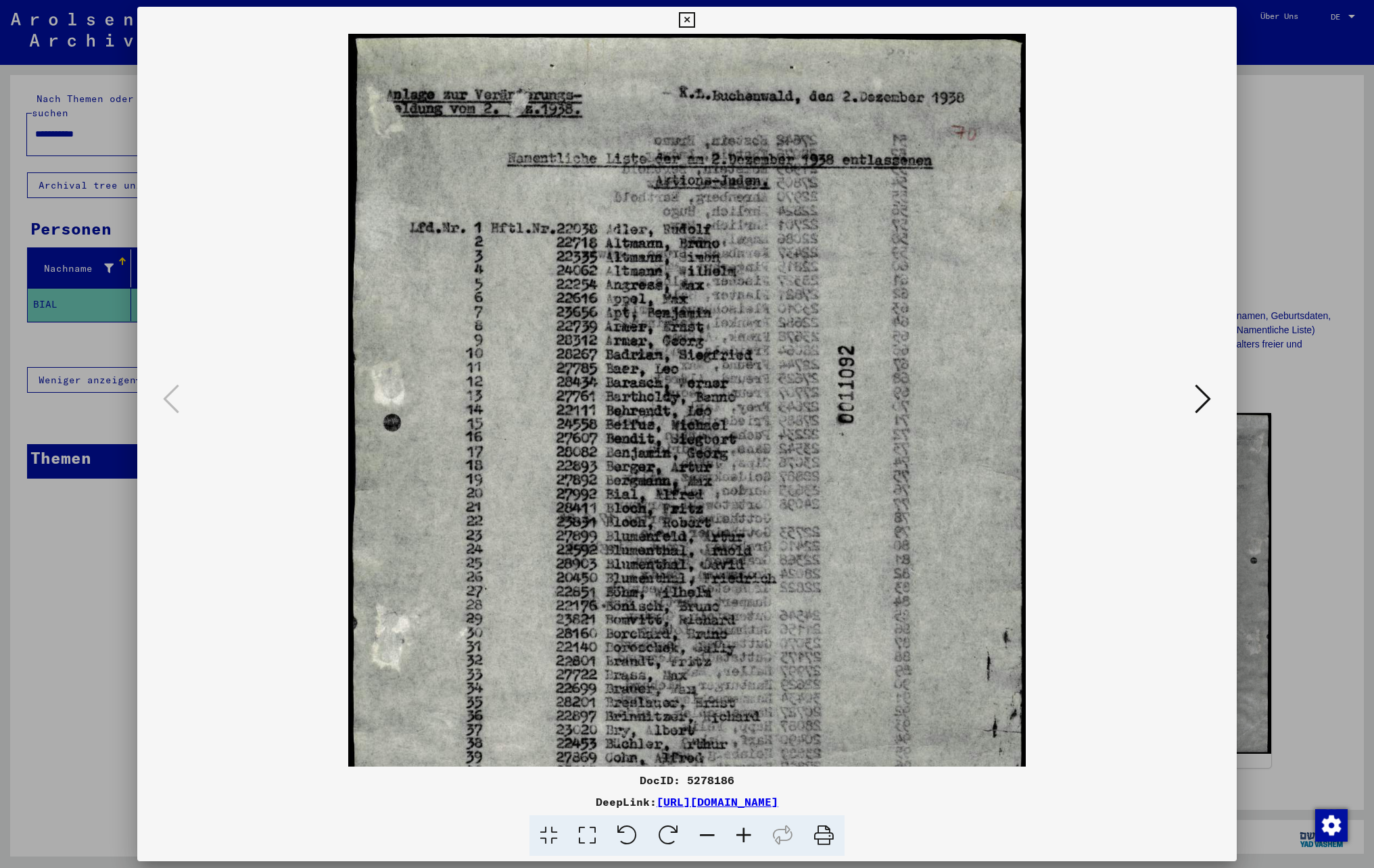
click at [746, 831] on icon at bounding box center [744, 836] width 37 height 41
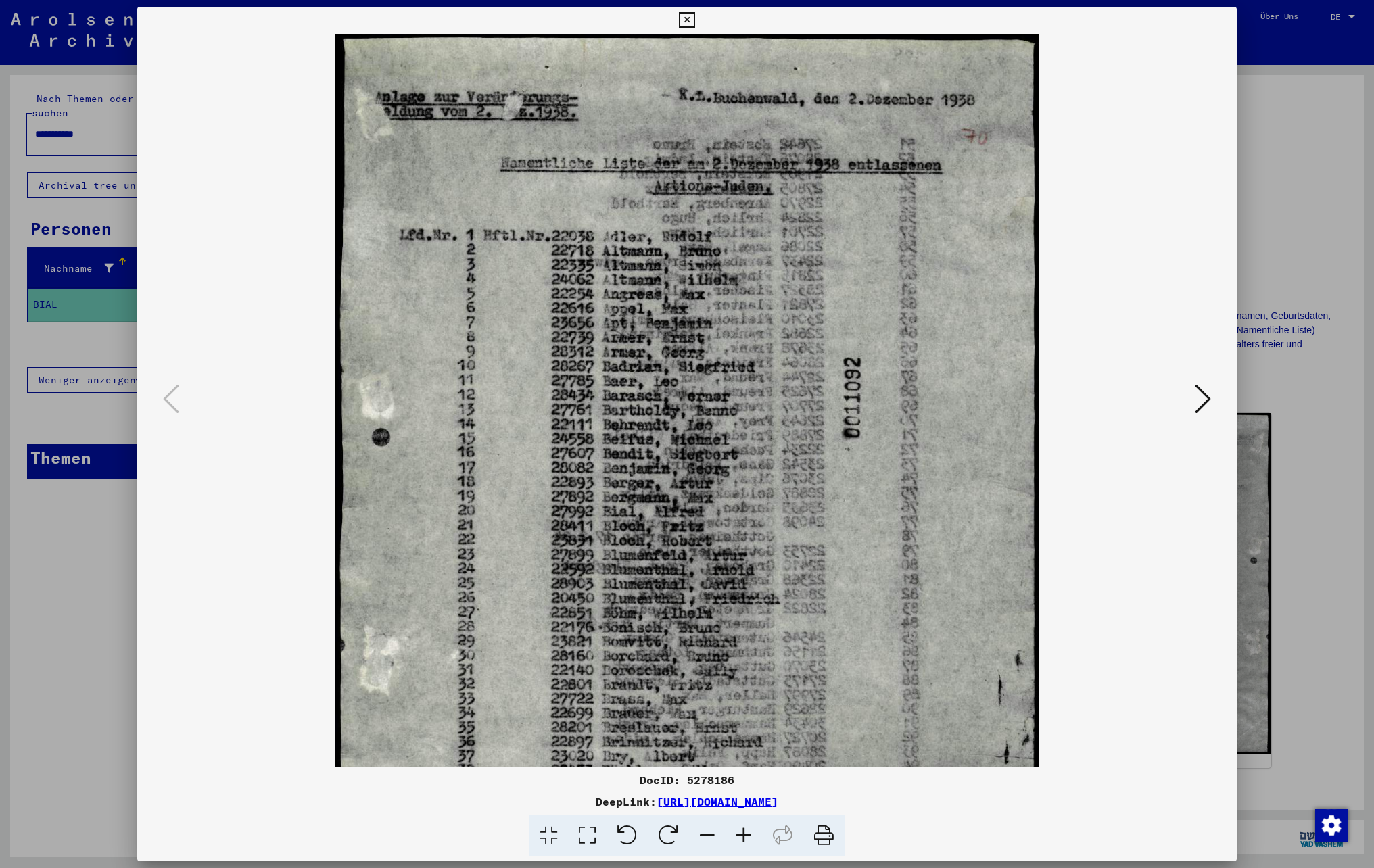
click at [746, 831] on icon at bounding box center [744, 836] width 37 height 41
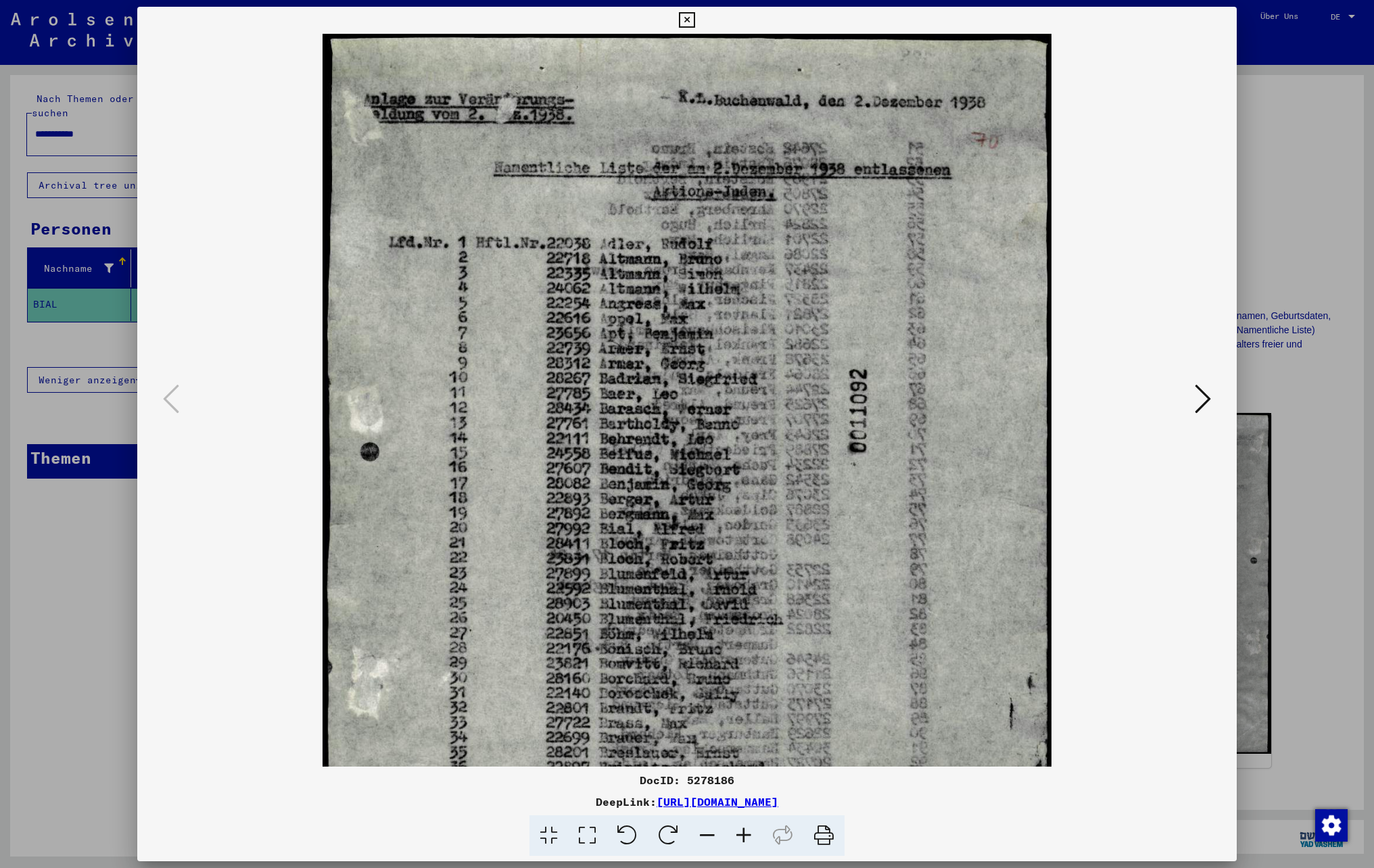
click at [746, 831] on icon at bounding box center [744, 836] width 37 height 41
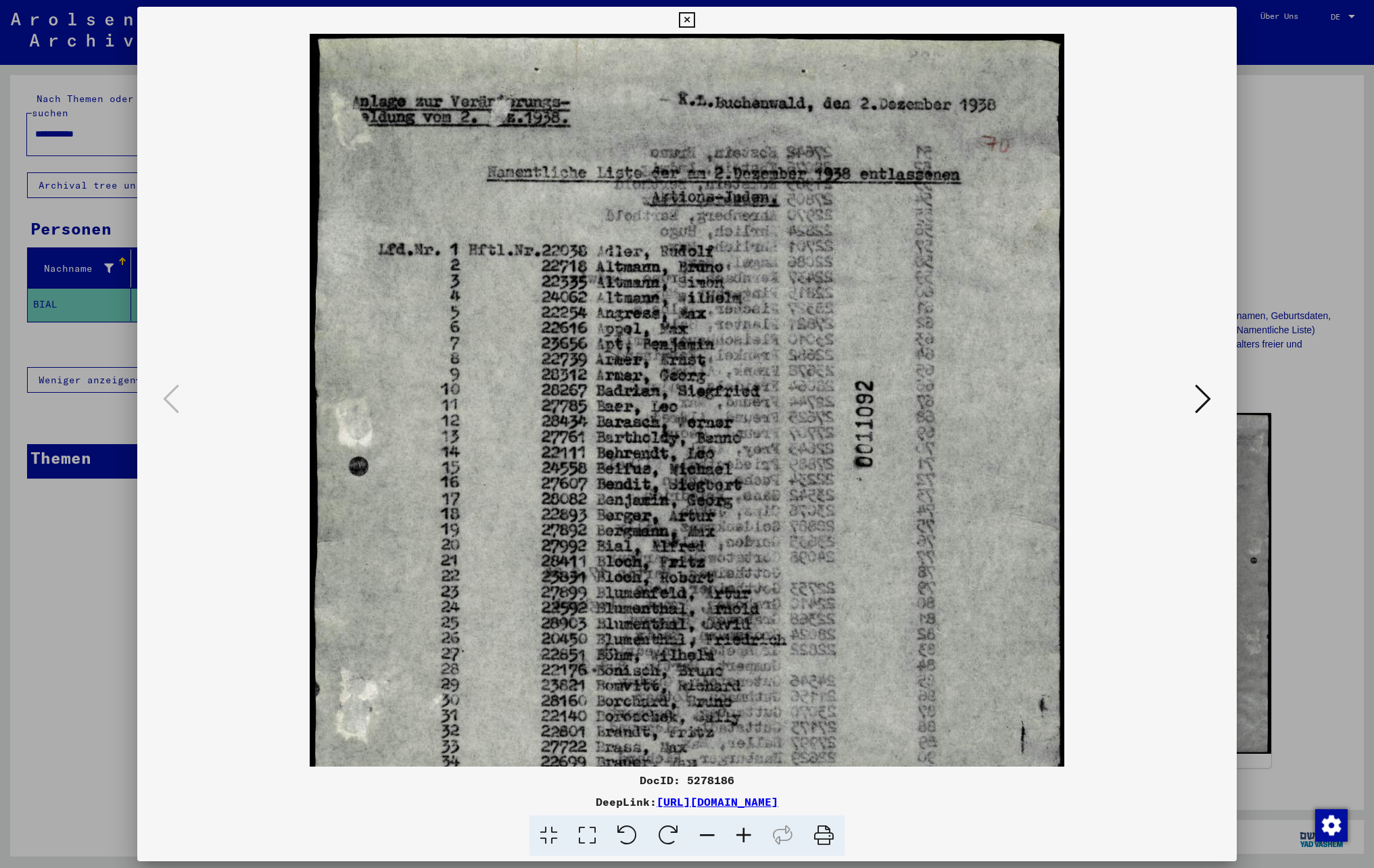
click at [746, 831] on icon at bounding box center [744, 836] width 37 height 41
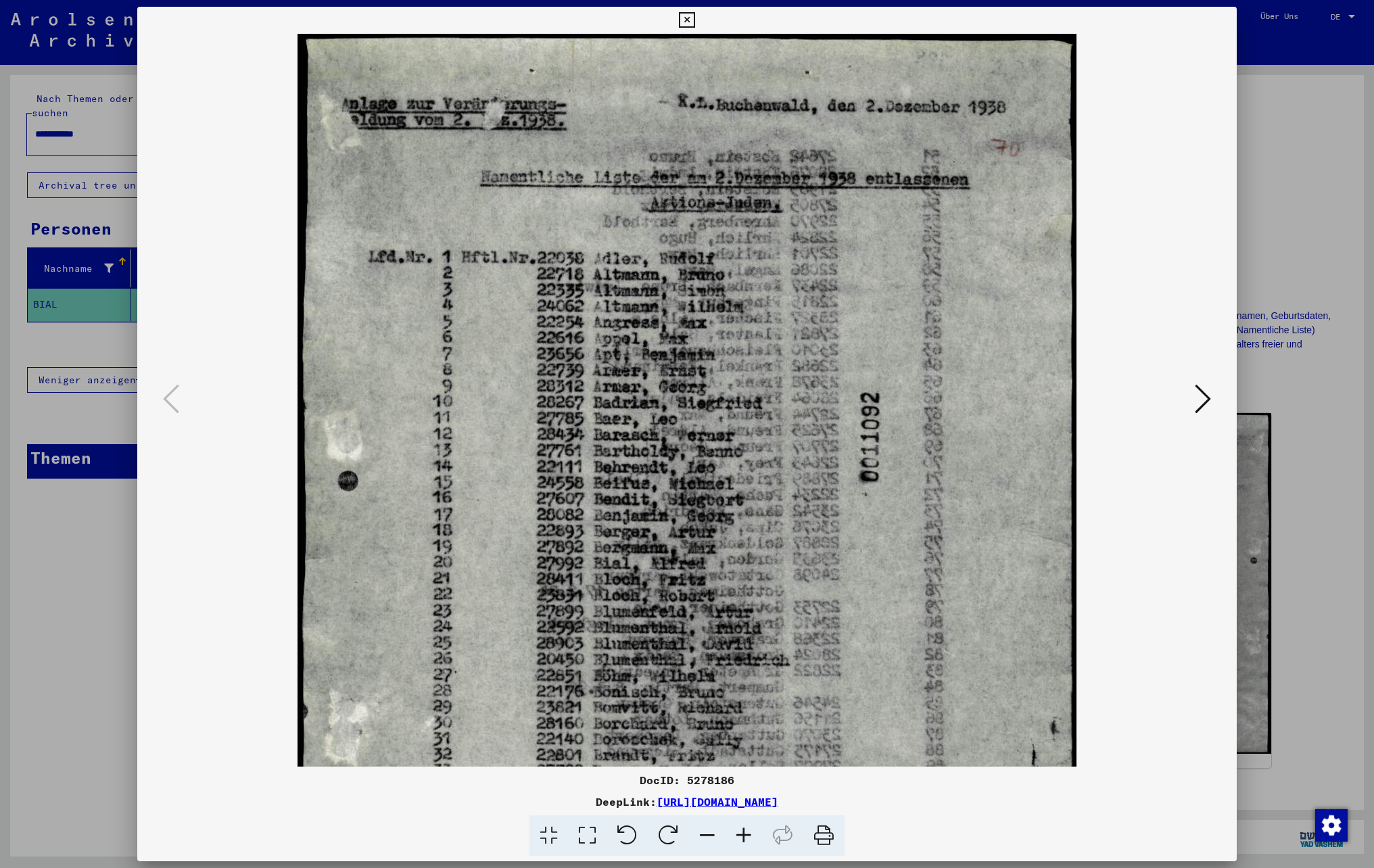
click at [746, 831] on icon at bounding box center [744, 836] width 37 height 41
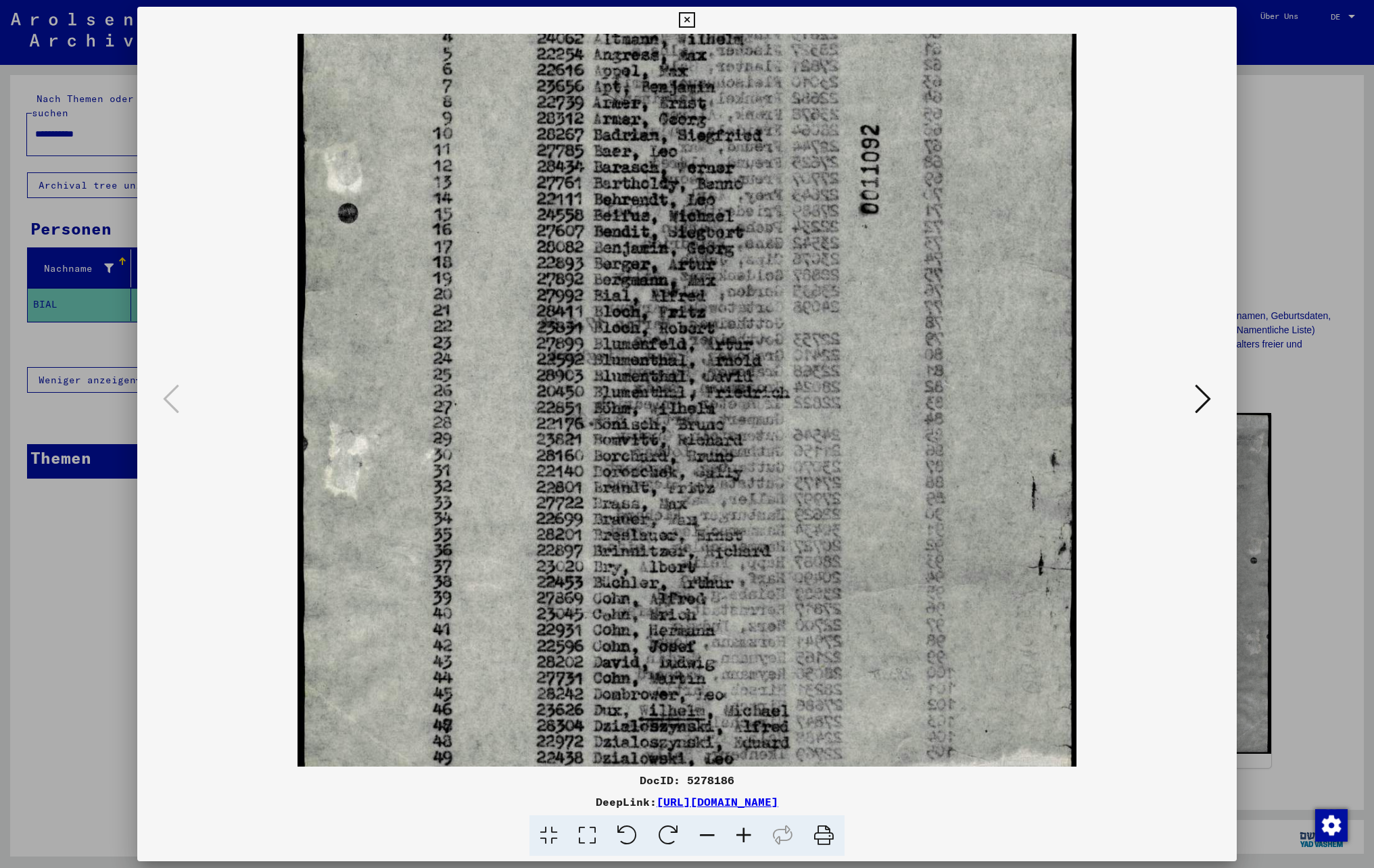
scroll to position [288, 0]
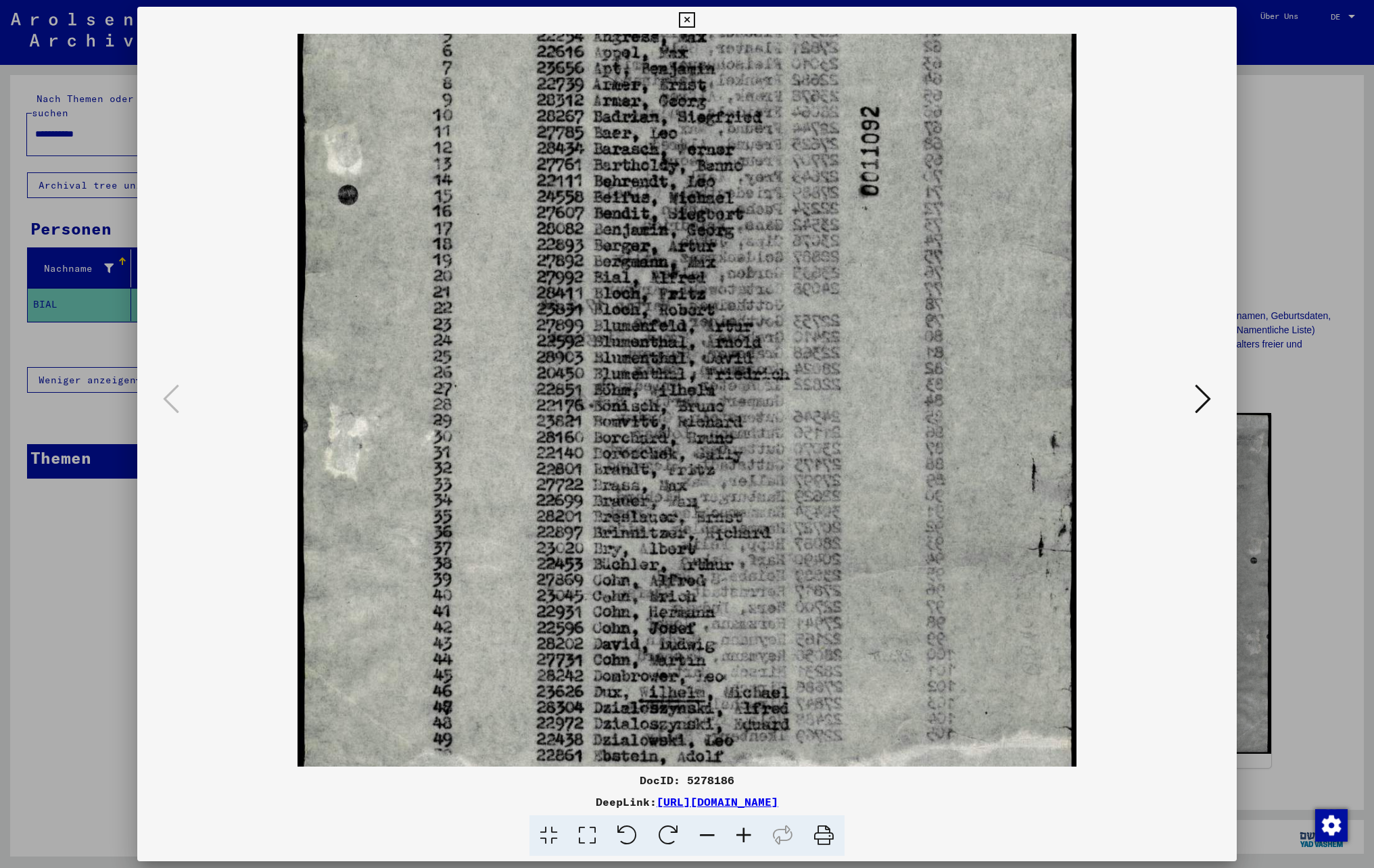
drag, startPoint x: 773, startPoint y: 550, endPoint x: 712, endPoint y: 261, distance: 295.4
click at [712, 262] on img at bounding box center [687, 267] width 780 height 1037
click at [680, 15] on icon at bounding box center [686, 21] width 15 height 16
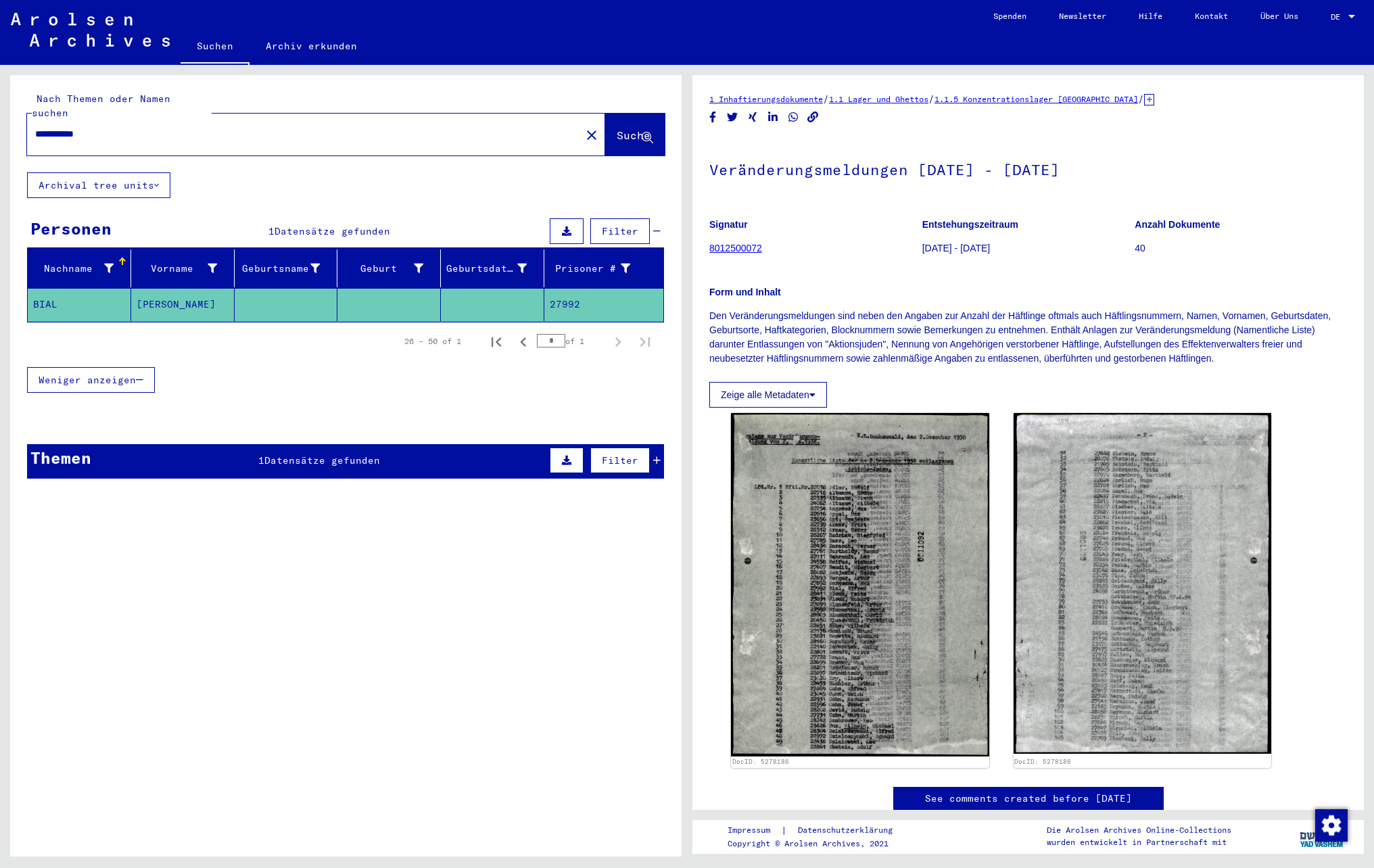
drag, startPoint x: 113, startPoint y: 121, endPoint x: 0, endPoint y: 111, distance: 113.4
click at [0, 111] on html "**********" at bounding box center [687, 434] width 1374 height 868
type input "**********"
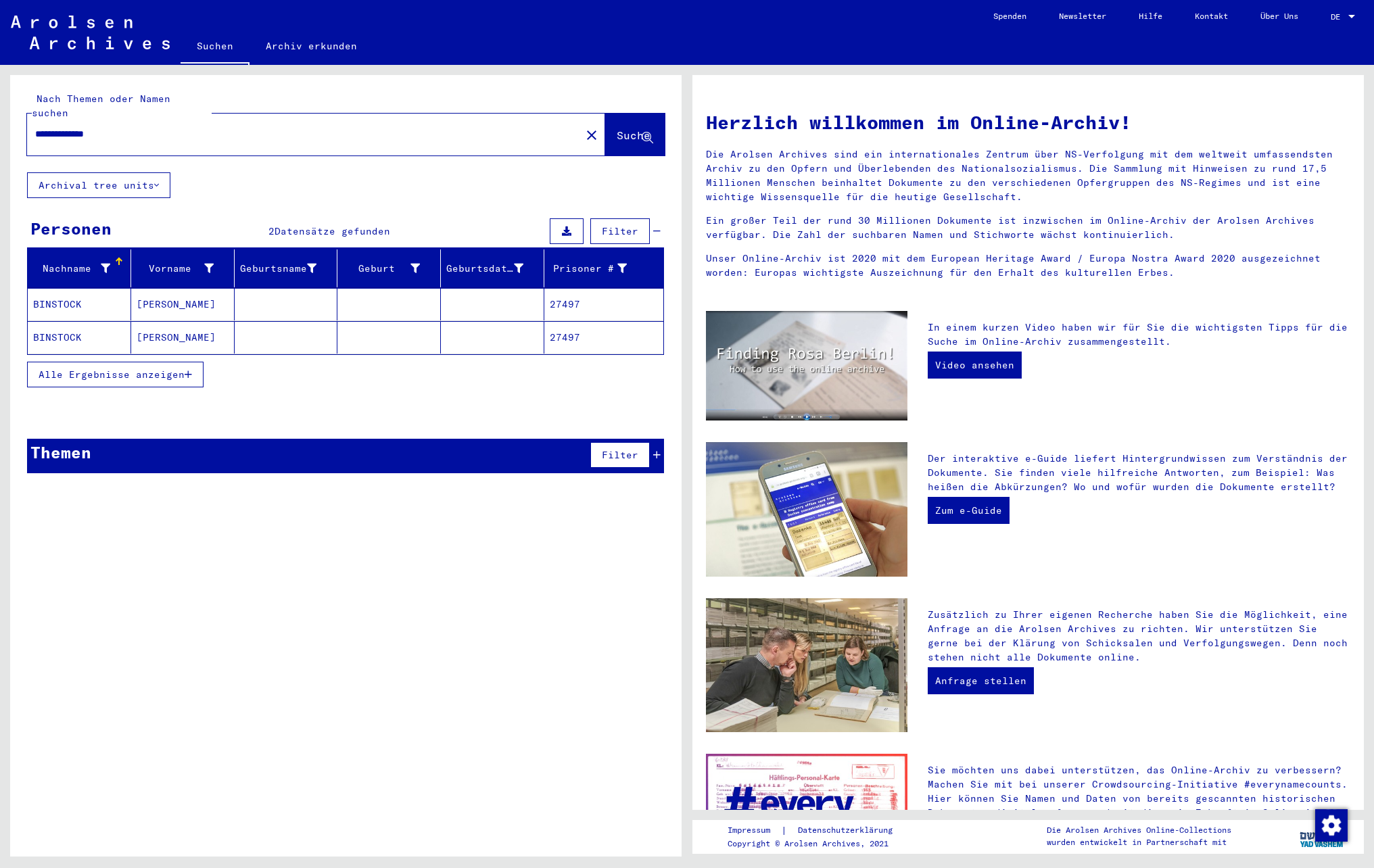
click at [180, 302] on mat-cell "[PERSON_NAME]" at bounding box center [183, 304] width 104 height 32
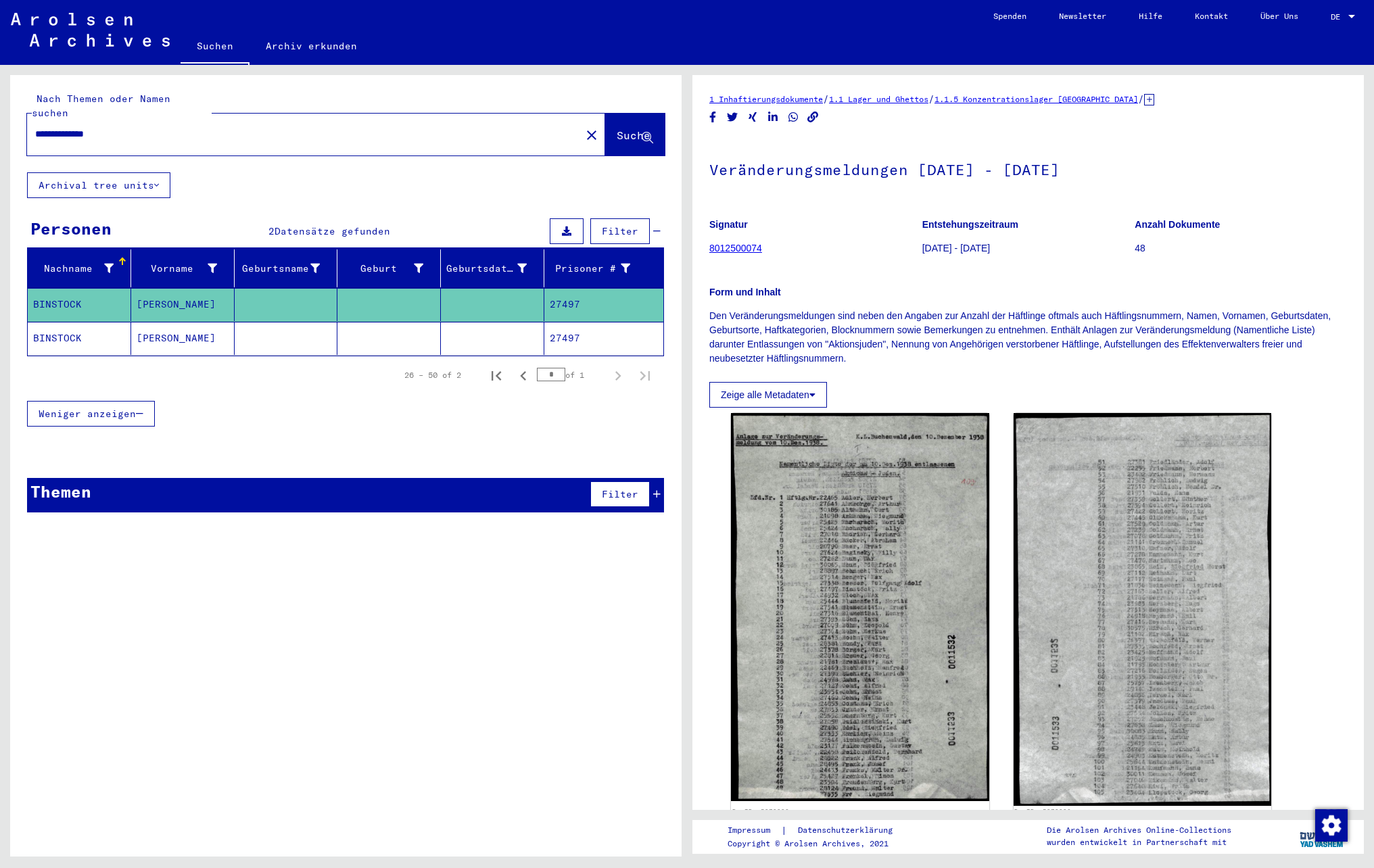
click at [196, 332] on mat-cell "[PERSON_NAME]" at bounding box center [183, 338] width 104 height 33
